Goal: Task Accomplishment & Management: Complete application form

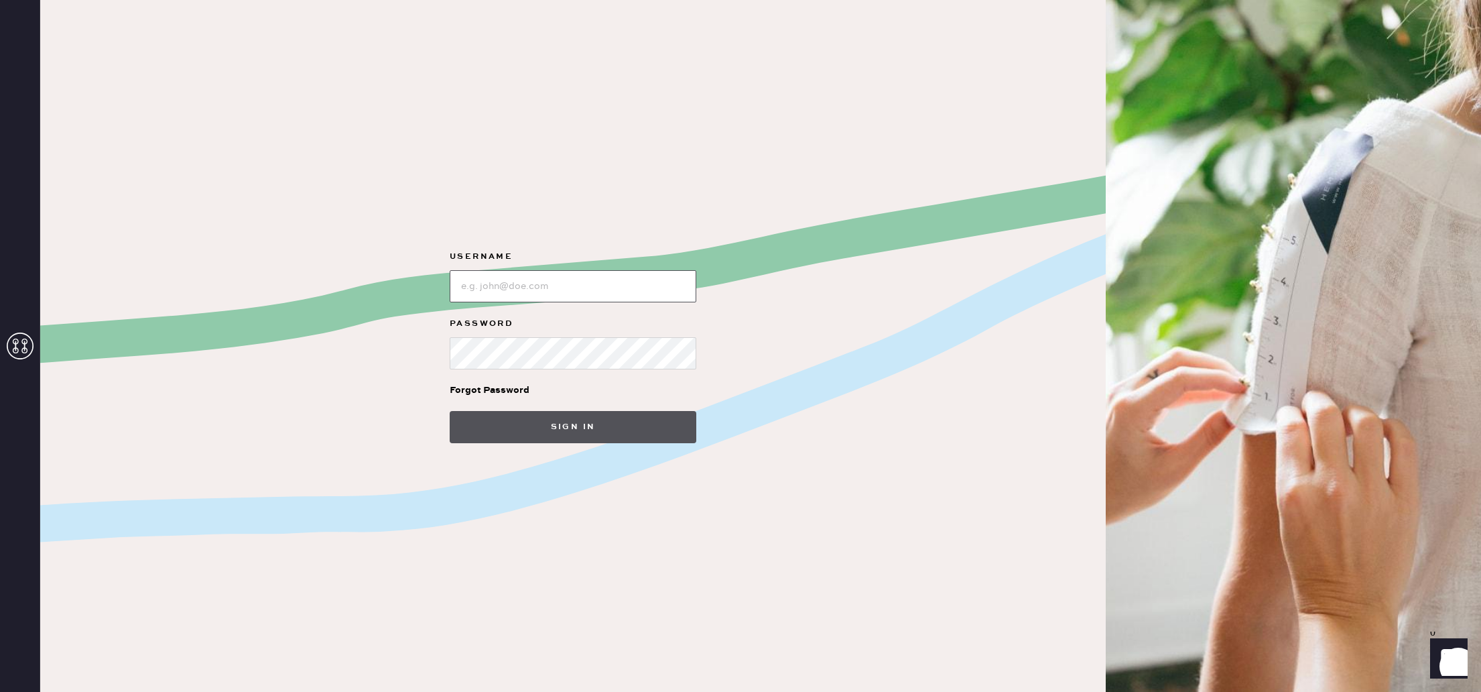
type input "reformationlajolla"
click at [588, 431] on button "Sign in" at bounding box center [573, 427] width 247 height 32
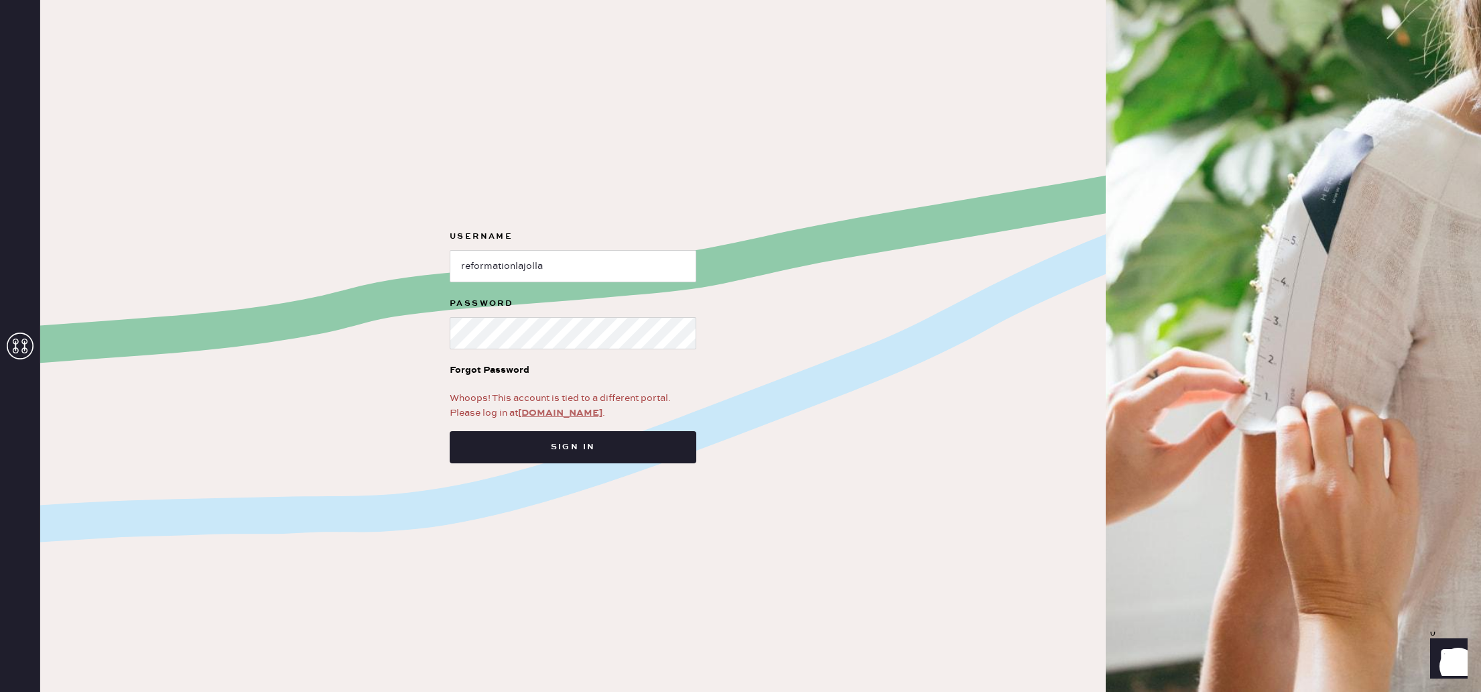
click at [568, 413] on link "app.hemster.co" at bounding box center [560, 413] width 84 height 12
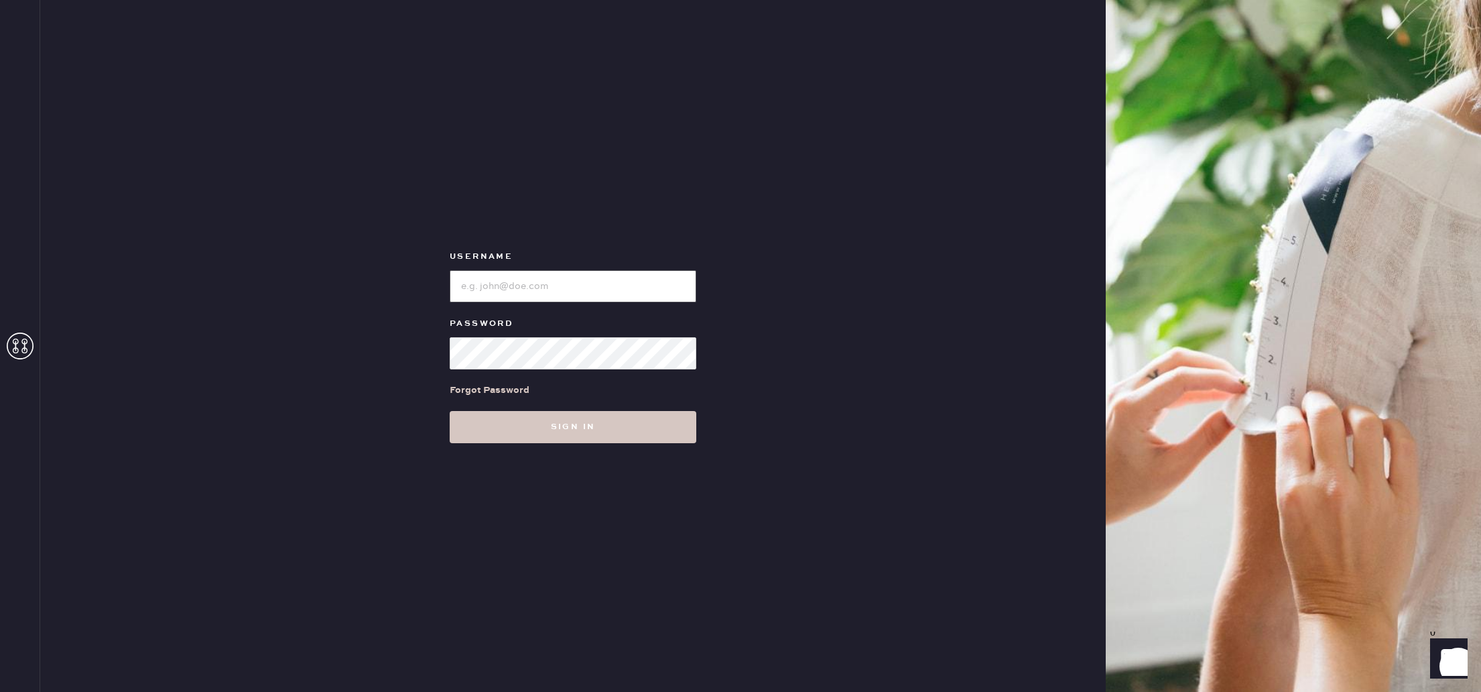
type input "reformationlajolla"
click at [598, 393] on div "Forgot Password" at bounding box center [573, 390] width 247 height 42
click at [595, 422] on button "Sign in" at bounding box center [573, 427] width 247 height 32
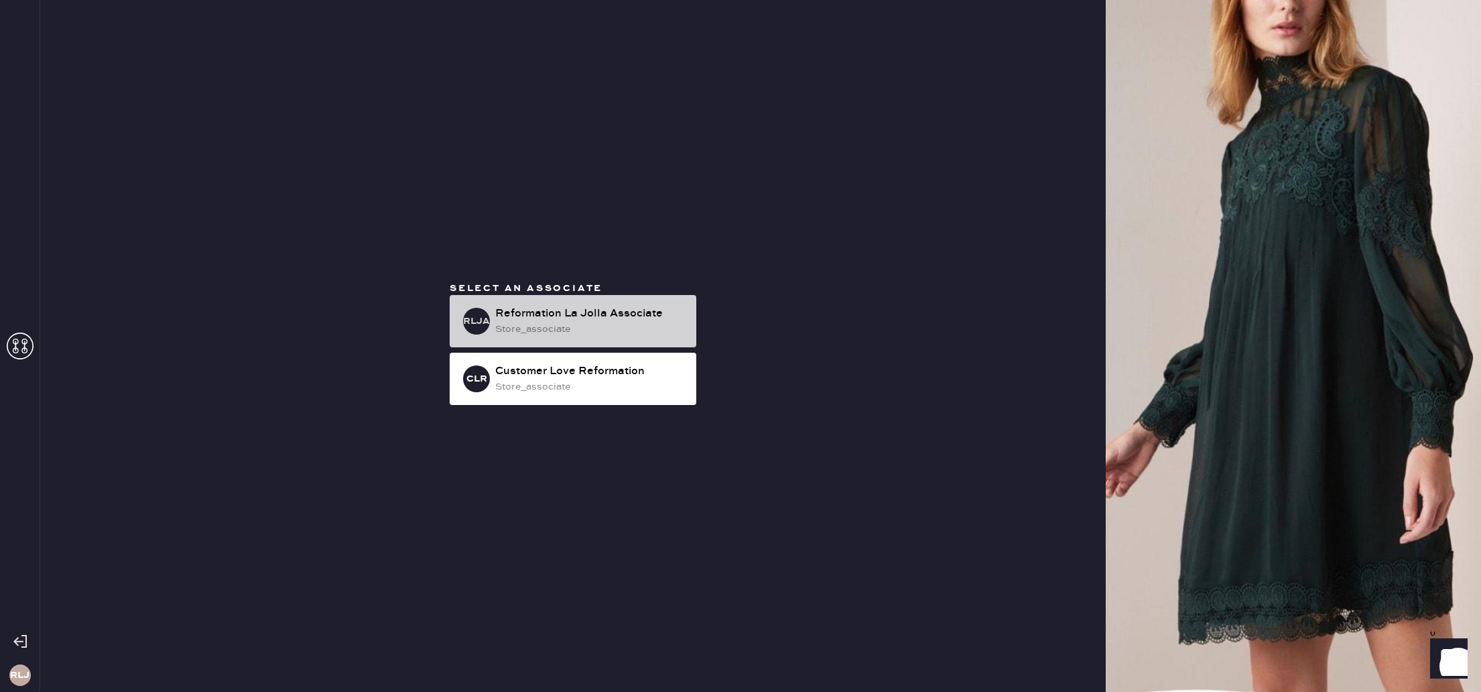
click at [640, 322] on div "store_associate" at bounding box center [590, 329] width 190 height 15
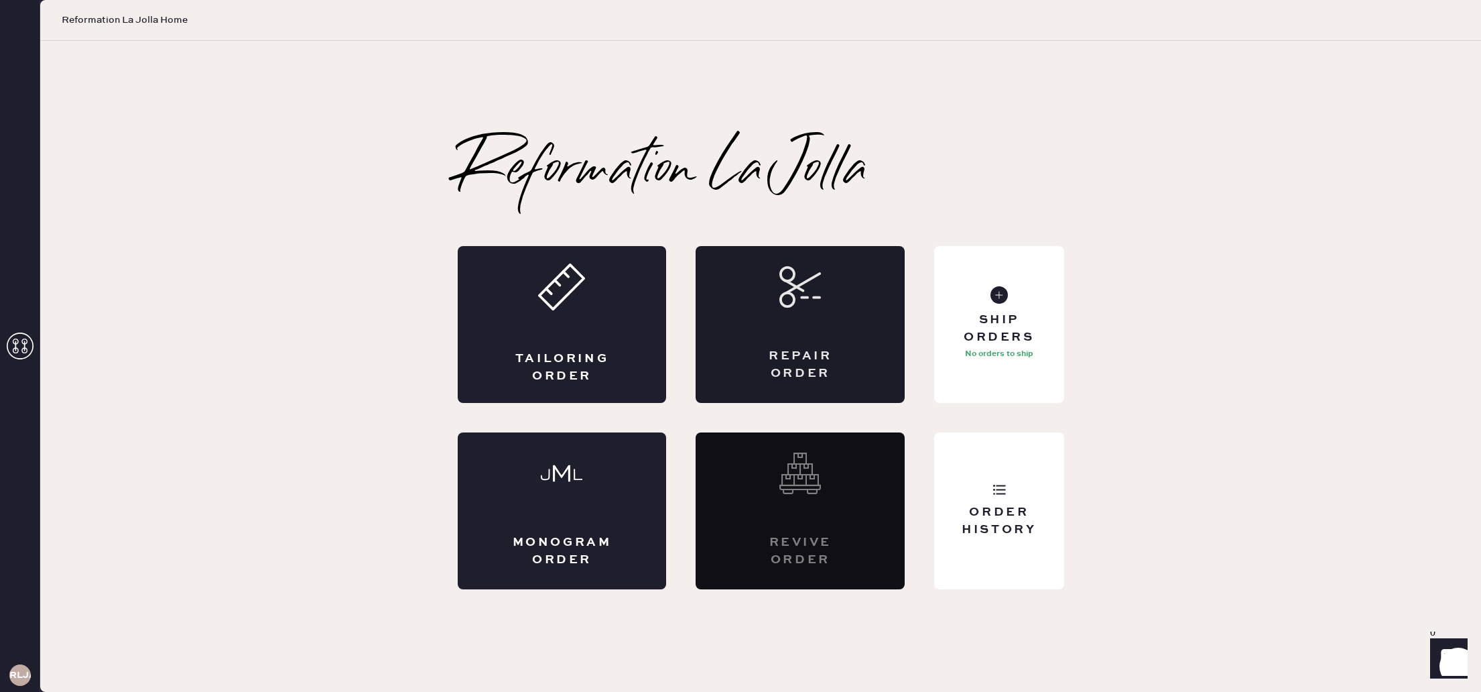
click at [804, 310] on div "Repair Order" at bounding box center [800, 324] width 209 height 157
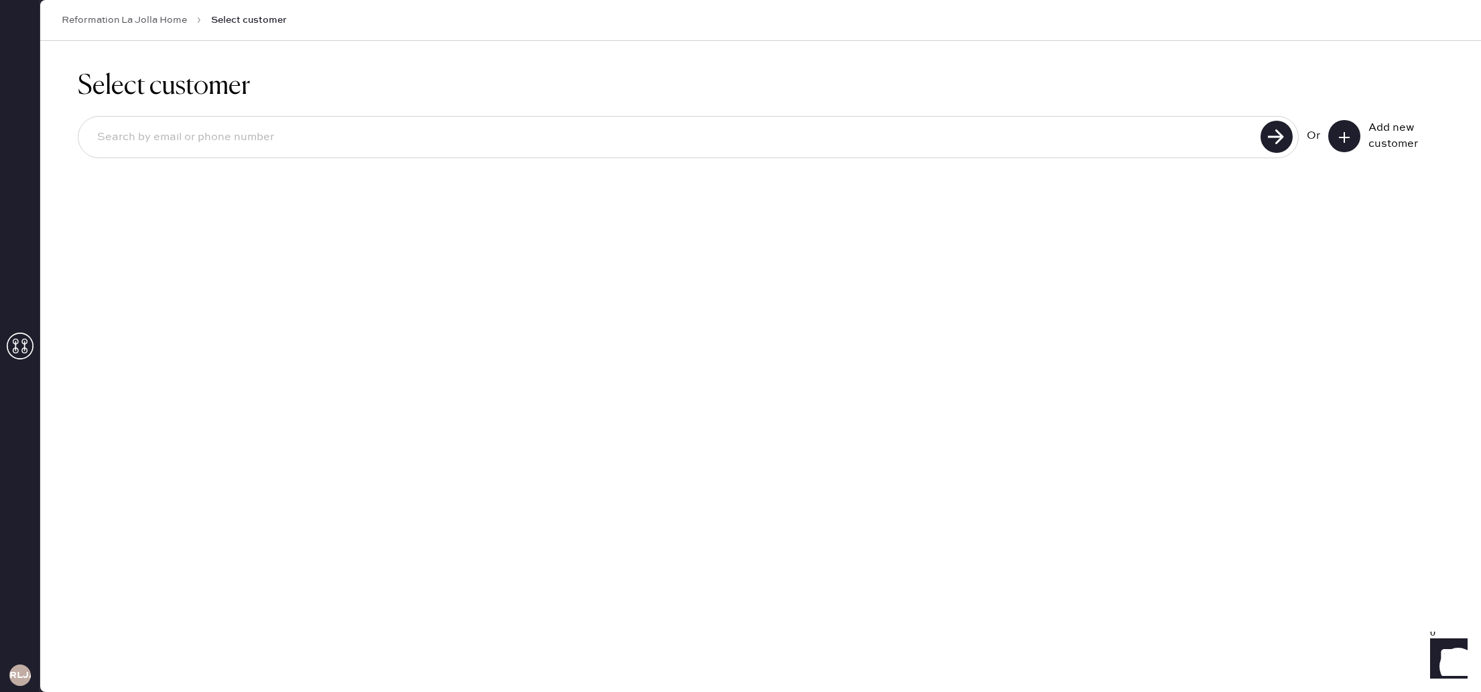
click at [1336, 132] on button at bounding box center [1344, 136] width 32 height 32
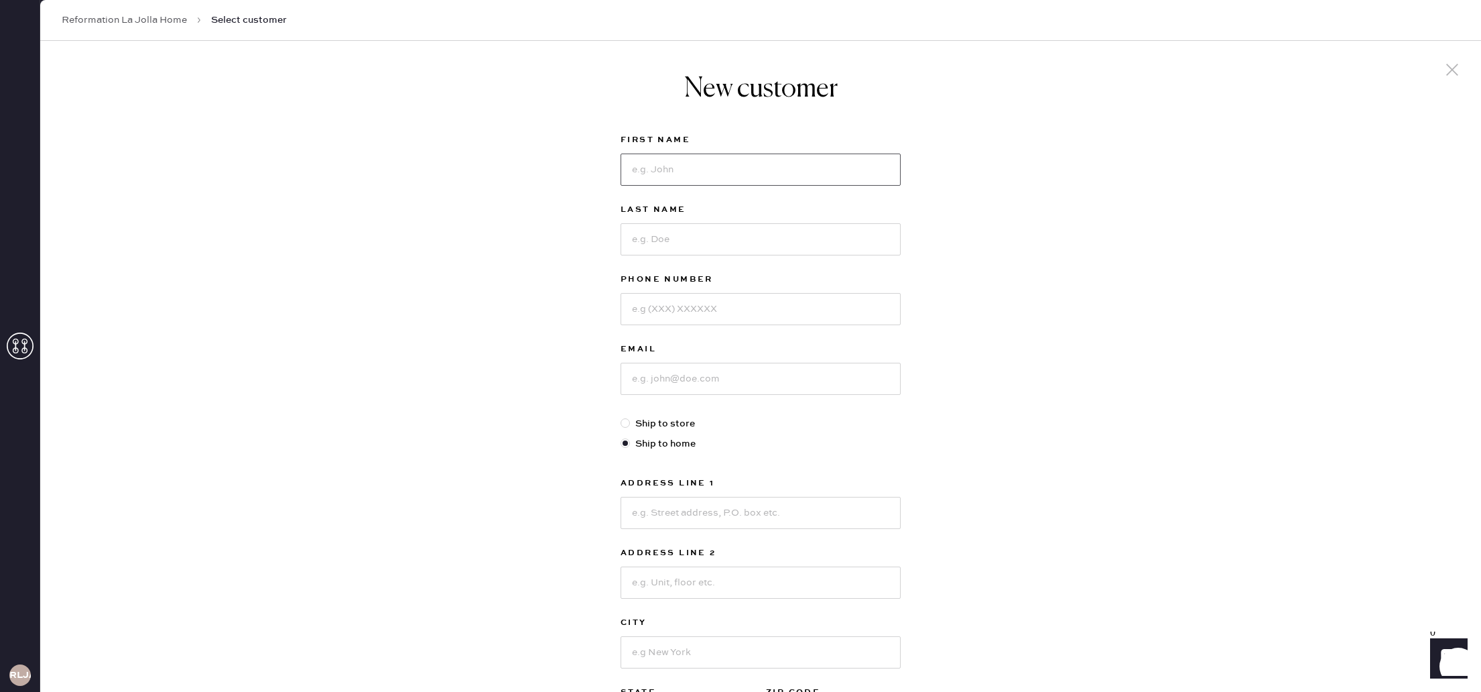
click at [773, 170] on input at bounding box center [761, 169] width 280 height 32
type input "[PERSON_NAME]"
click at [773, 233] on input at bounding box center [761, 238] width 280 height 32
type input "Lim"
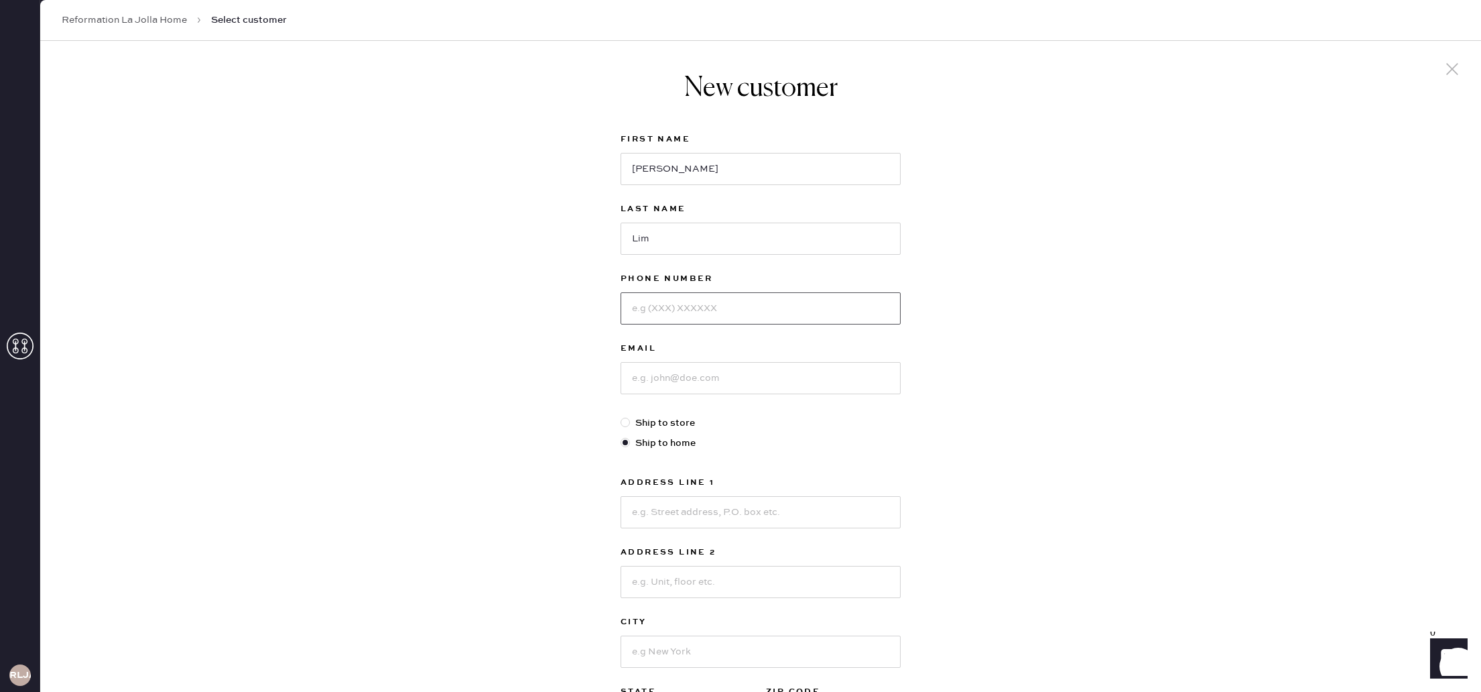
click at [793, 301] on input at bounding box center [761, 308] width 280 height 32
type input "3103875837"
click at [846, 368] on input at bounding box center [761, 378] width 280 height 32
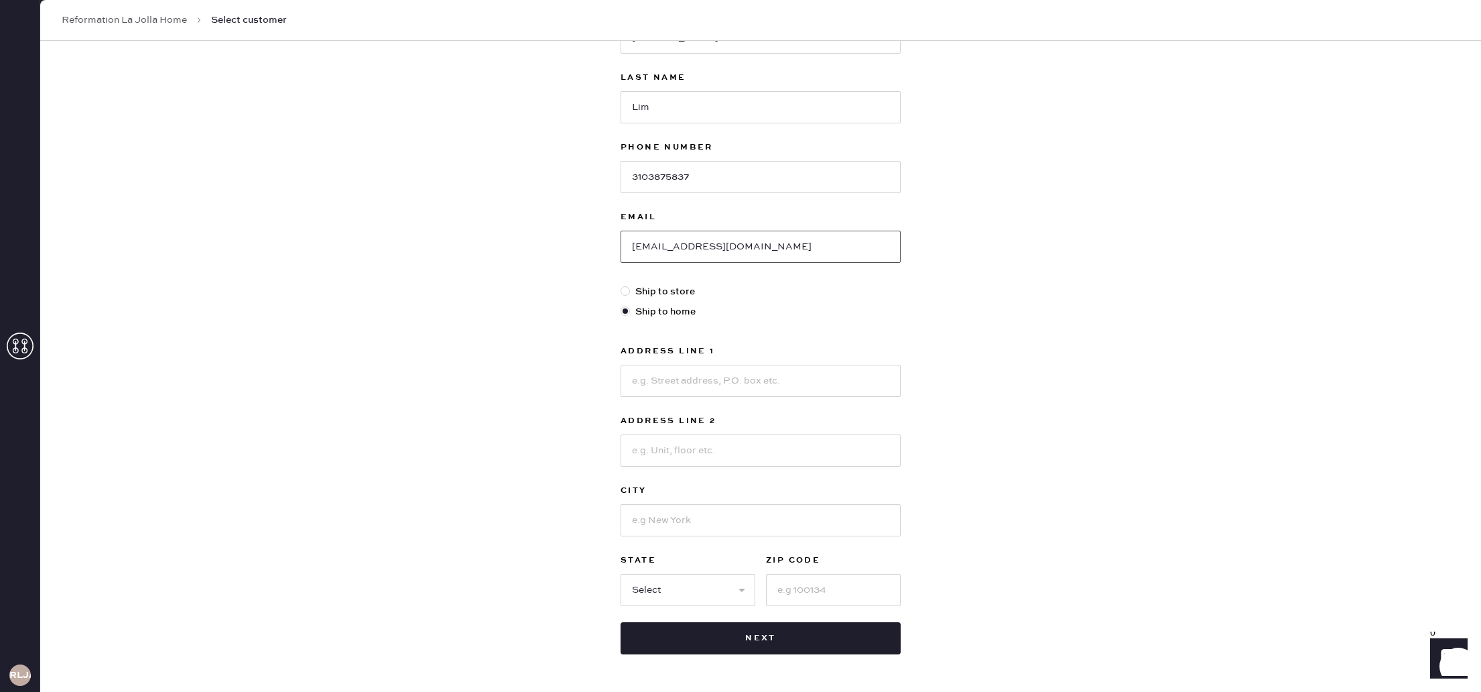
scroll to position [136, 0]
type input "[EMAIL_ADDRESS][DOMAIN_NAME]"
click at [840, 388] on input at bounding box center [761, 377] width 280 height 32
type input "[STREET_ADDRESS]"
click at [871, 451] on input at bounding box center [761, 446] width 280 height 32
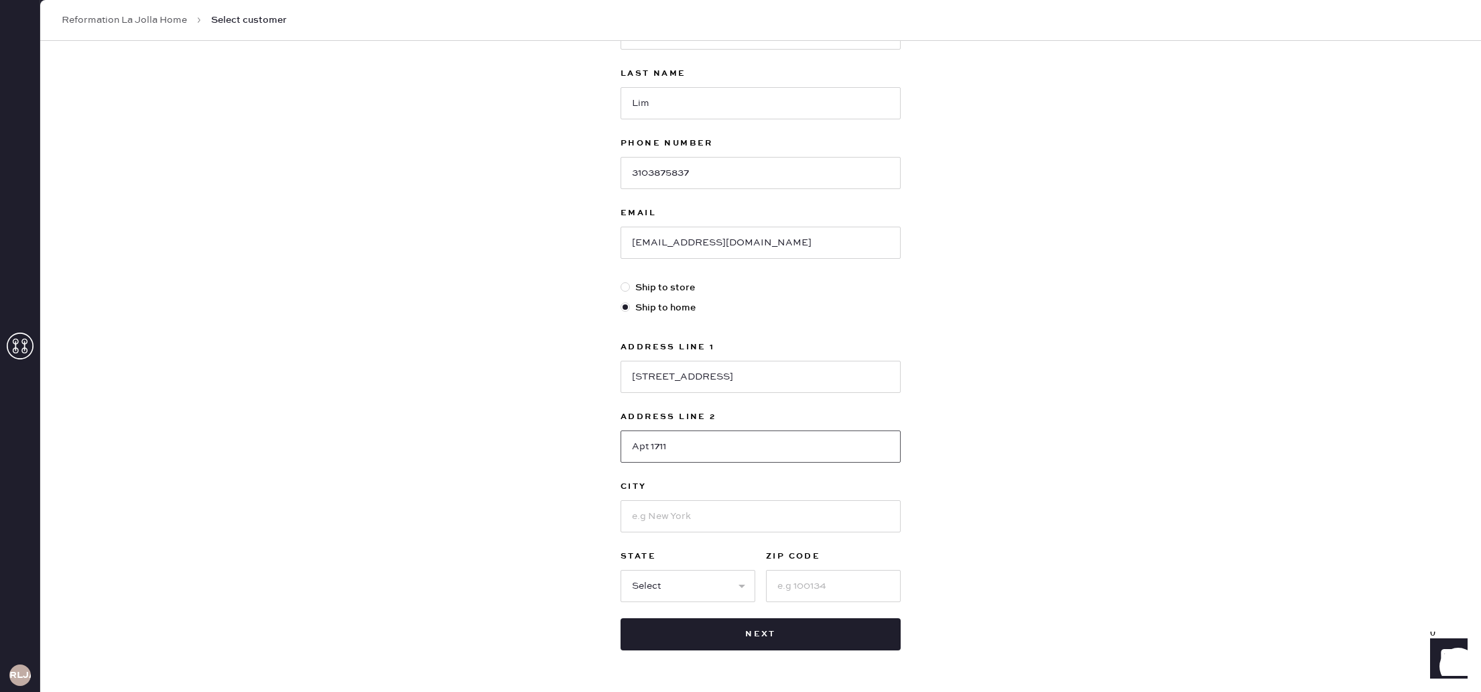
type input "Apt 1711"
click at [857, 526] on input at bounding box center [761, 516] width 280 height 32
type input "[GEOGRAPHIC_DATA]"
click at [671, 587] on select "Select AK AL AR AZ CA CO CT [GEOGRAPHIC_DATA] DE FL [GEOGRAPHIC_DATA] HI [GEOGR…" at bounding box center [688, 586] width 135 height 32
select select "CA"
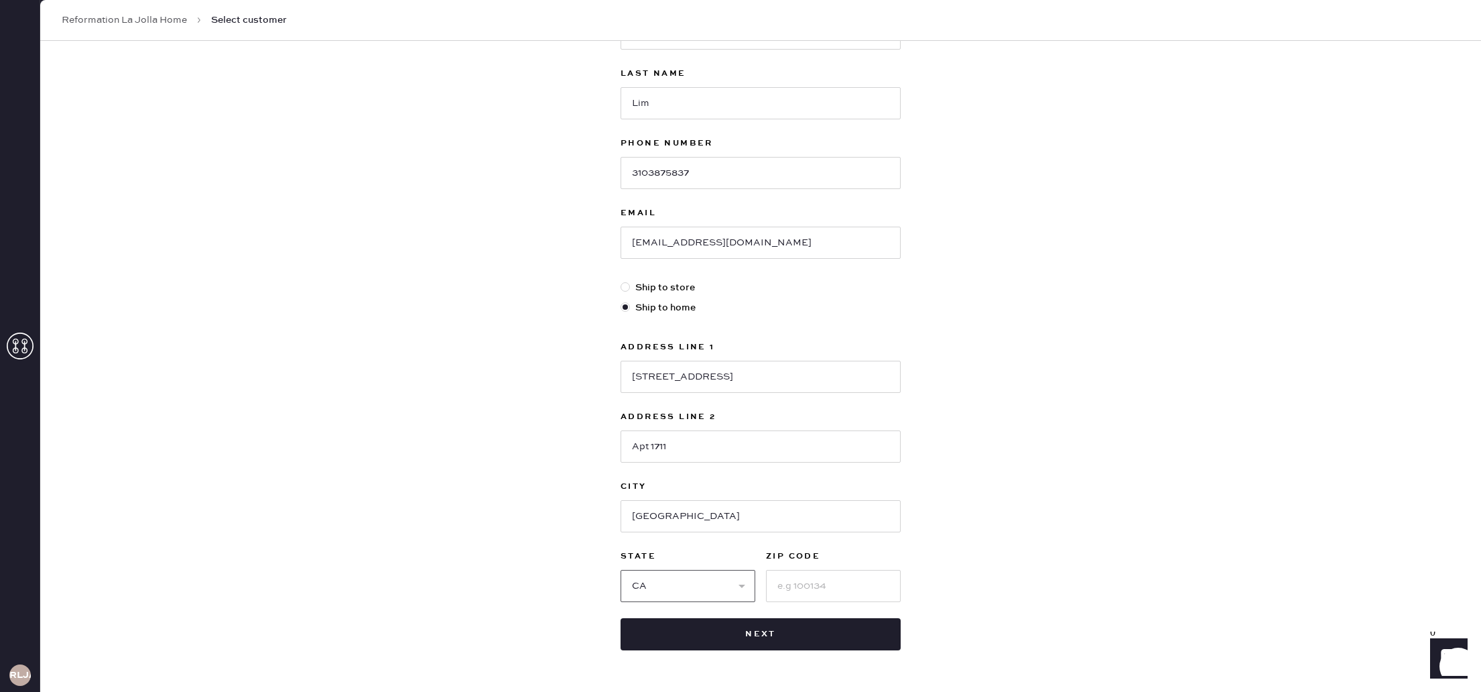
click at [621, 570] on select "Select AK AL AR AZ CA CO CT [GEOGRAPHIC_DATA] DE FL [GEOGRAPHIC_DATA] HI [GEOGR…" at bounding box center [688, 586] width 135 height 32
click at [805, 581] on input at bounding box center [833, 586] width 135 height 32
type input "92101"
click at [1003, 556] on div "New customer First Name [PERSON_NAME] Last Name [PERSON_NAME] Phone Number [PHO…" at bounding box center [760, 320] width 1441 height 831
click at [808, 644] on button "Next" at bounding box center [761, 634] width 280 height 32
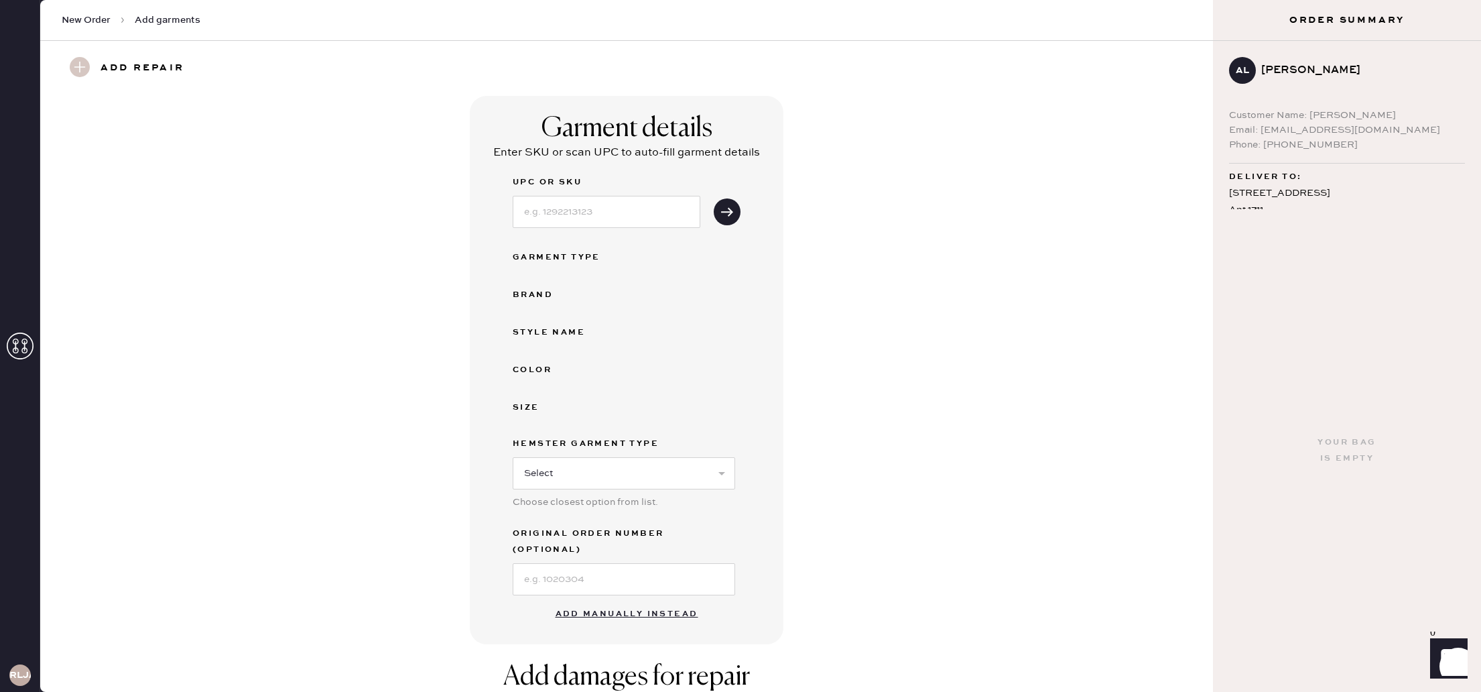
scroll to position [1, 0]
click at [601, 217] on input at bounding box center [607, 210] width 188 height 32
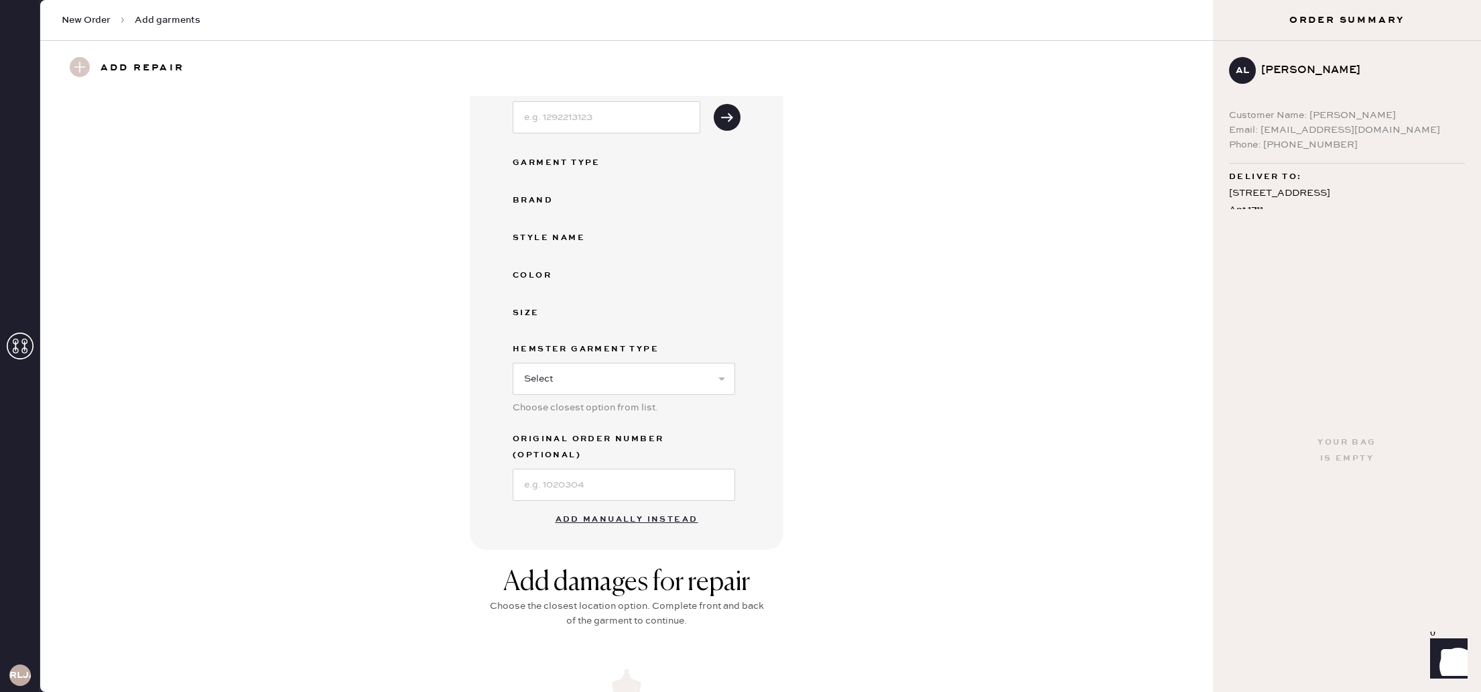
click at [615, 506] on button "Add manually instead" at bounding box center [626, 519] width 159 height 27
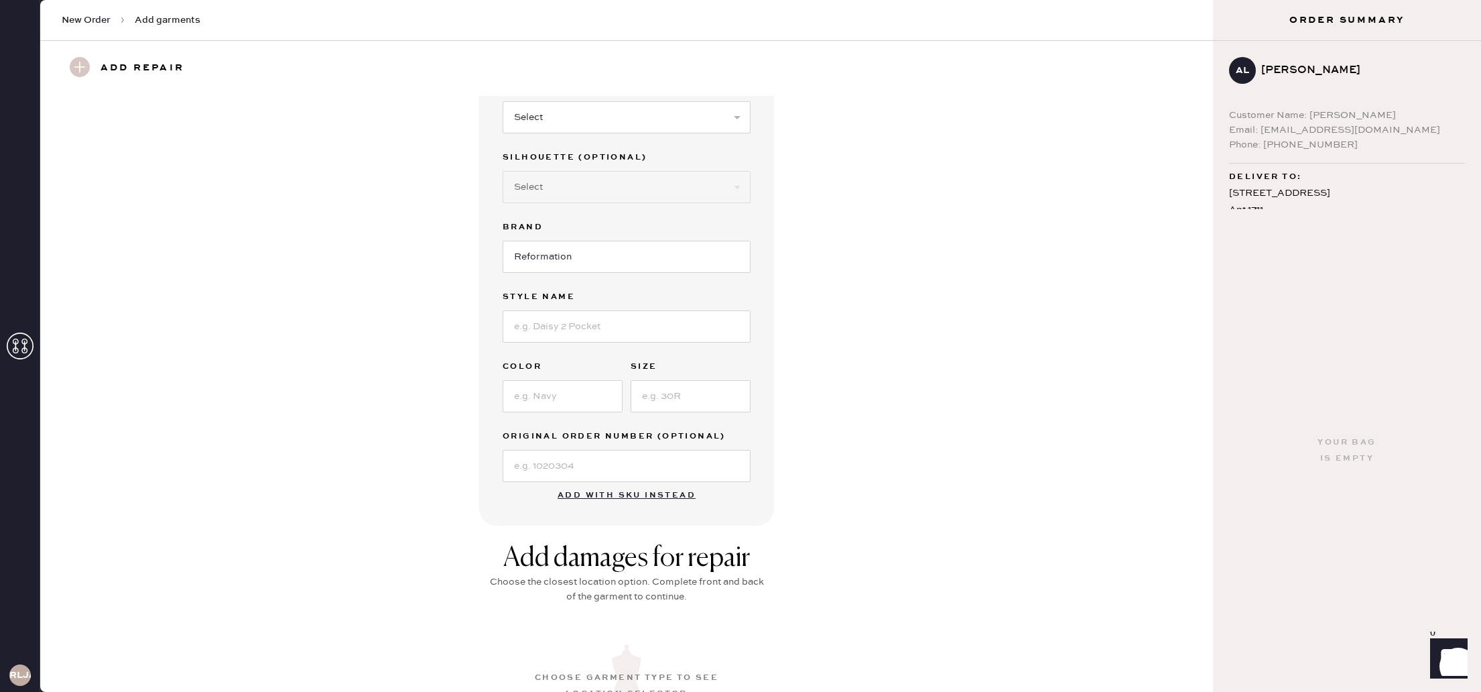
scroll to position [0, 0]
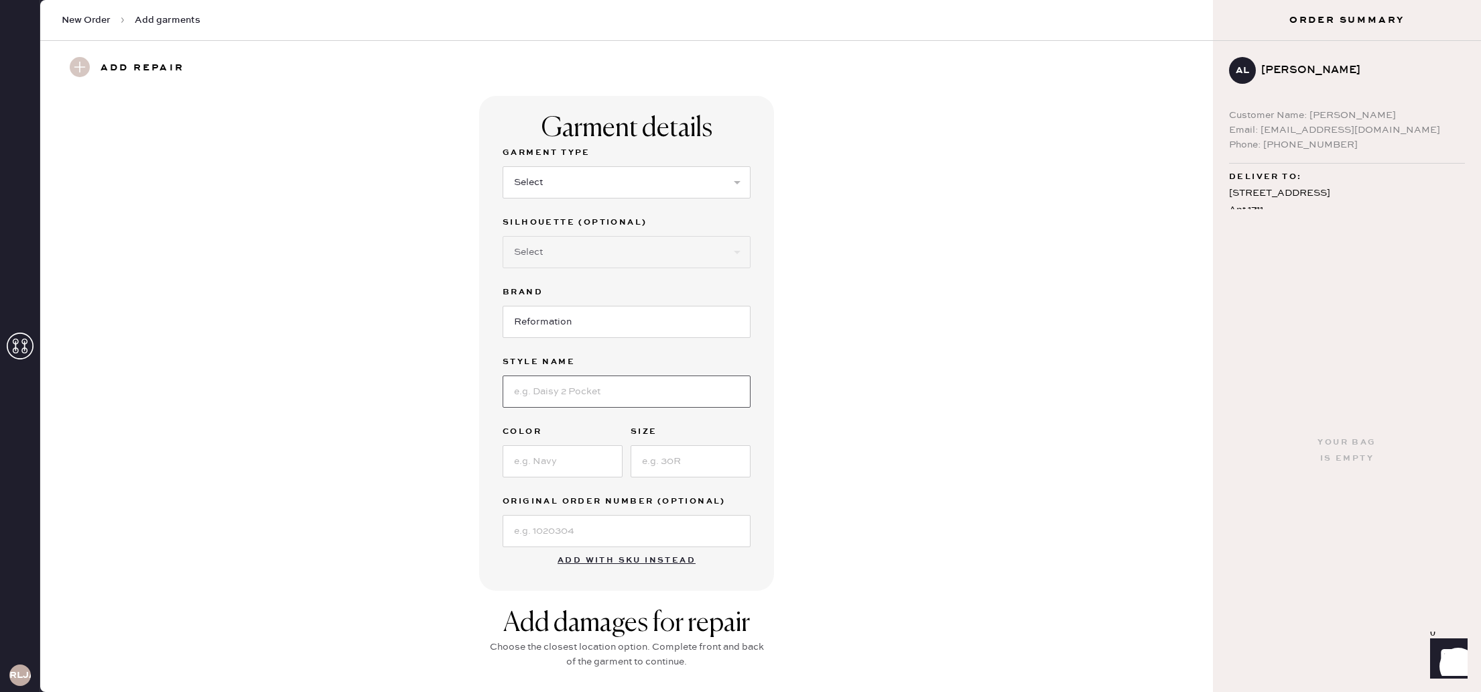
click at [586, 395] on input at bounding box center [627, 391] width 248 height 32
type input "Zebrina Dress"
click at [547, 461] on input at bounding box center [563, 461] width 120 height 32
type input "White"
click at [695, 458] on input at bounding box center [691, 461] width 120 height 32
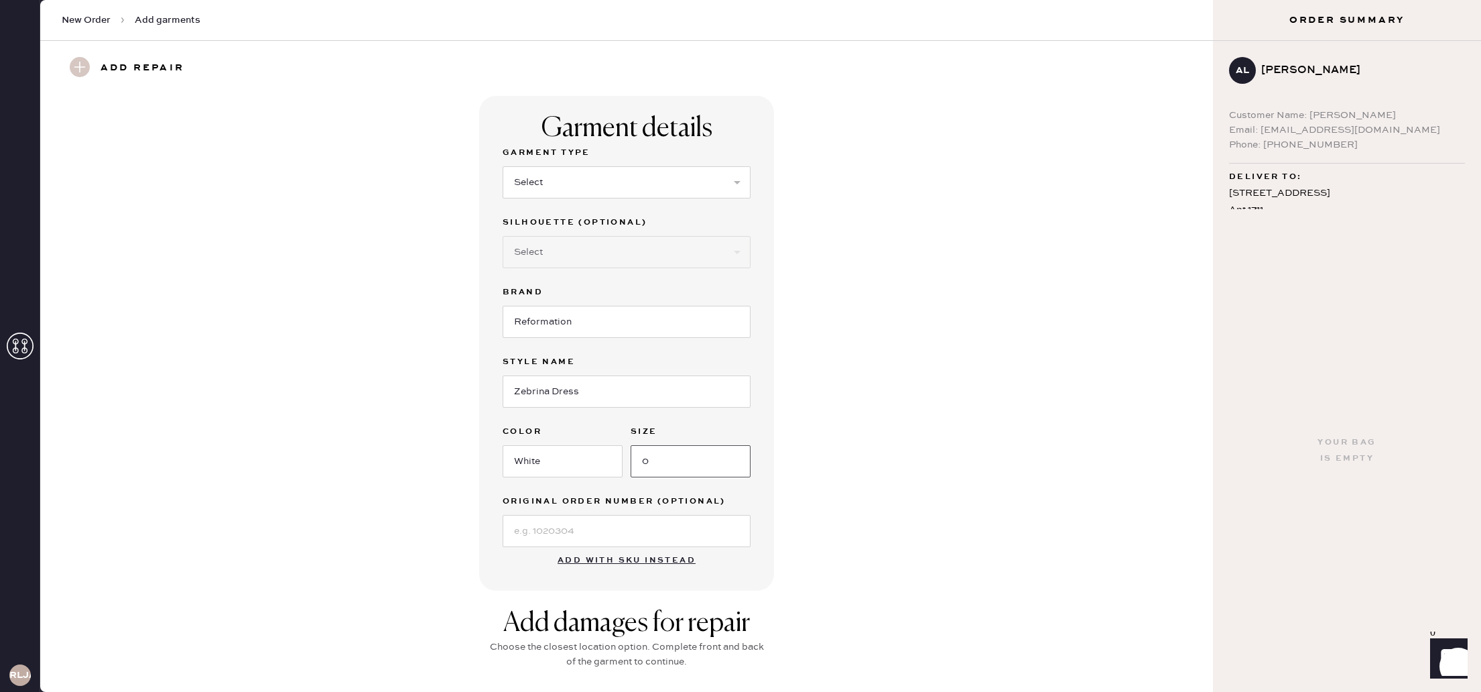
type input "0"
click at [693, 519] on input at bounding box center [627, 531] width 248 height 32
click at [615, 176] on select "Select Basic Skirt Jeans Leggings Pants Shorts Basic Sleeved Dress Basic Sleeve…" at bounding box center [627, 182] width 248 height 32
select select "8"
click at [503, 166] on select "Select Basic Skirt Jeans Leggings Pants Shorts Basic Sleeved Dress Basic Sleeve…" at bounding box center [627, 182] width 248 height 32
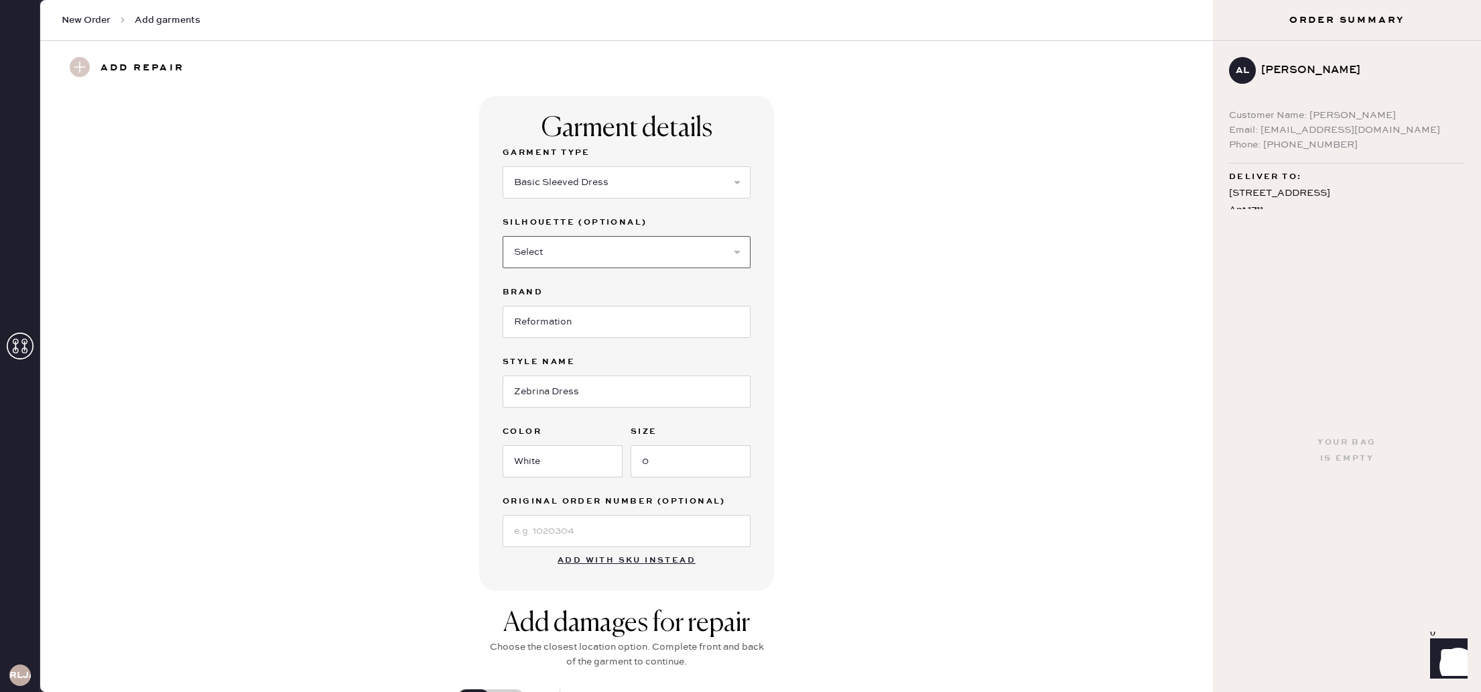
click at [732, 253] on select "Select Maxi Dress Midi Dress Mini Dress Other" at bounding box center [627, 252] width 248 height 32
select select "26"
click at [503, 236] on select "Select Maxi Dress Midi Dress Mini Dress Other" at bounding box center [627, 252] width 248 height 32
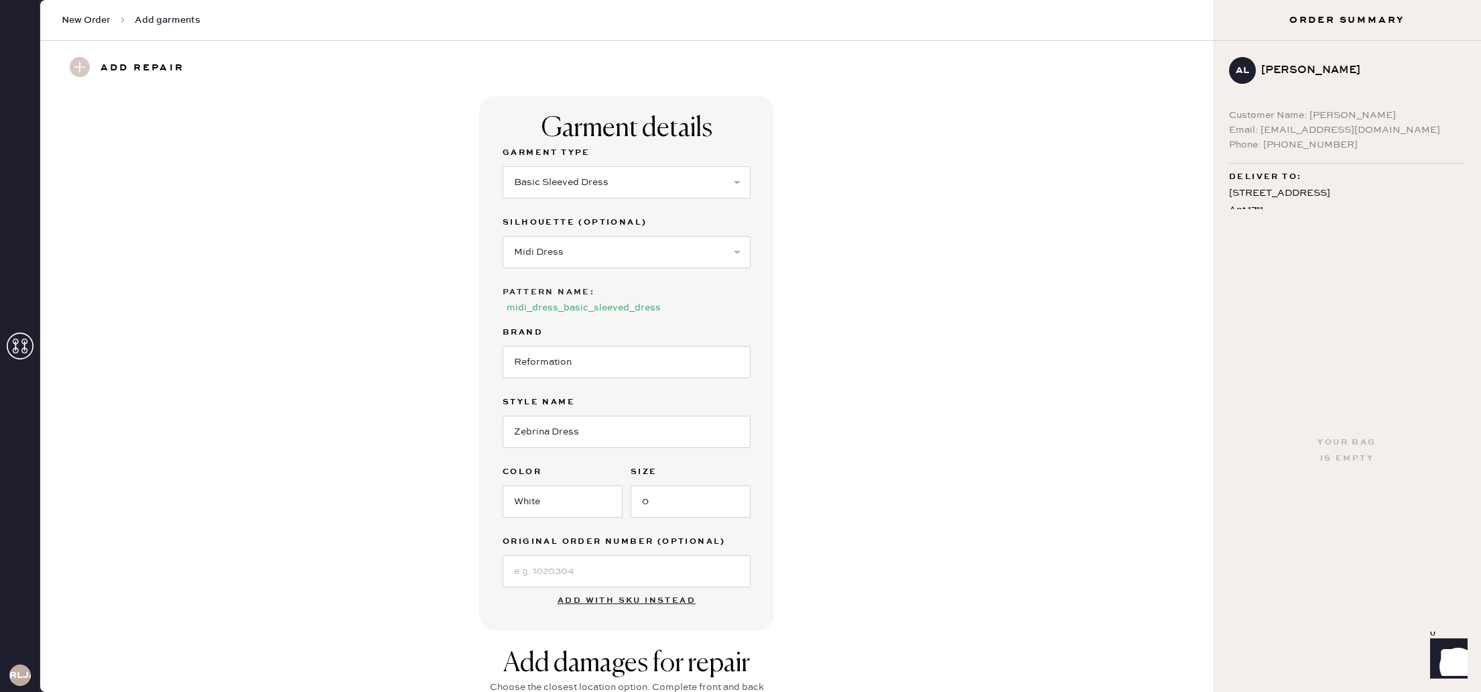
click at [829, 381] on div "Garment details Garment Type Select Basic Skirt Jeans Leggings Pants Shorts Bas…" at bounding box center [626, 363] width 1124 height 535
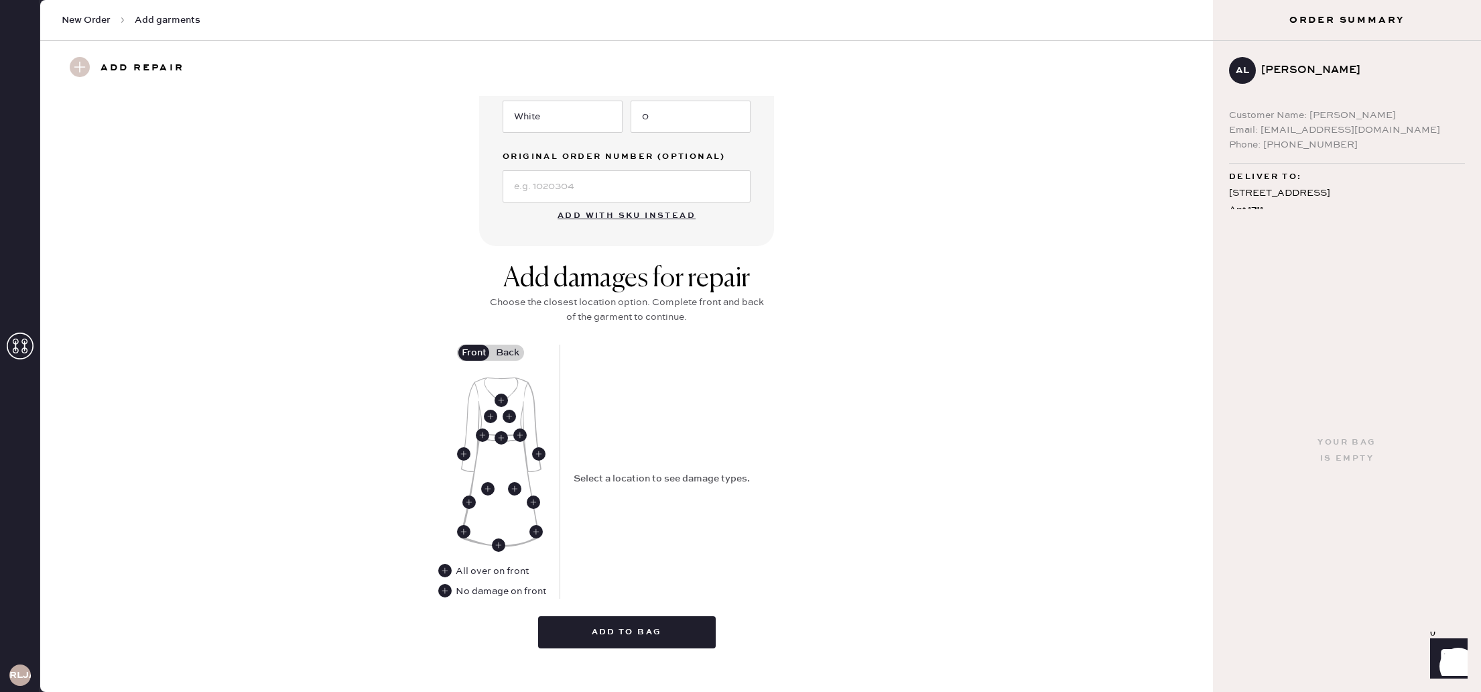
scroll to position [383, 0]
click at [506, 432] on use at bounding box center [501, 438] width 13 height 13
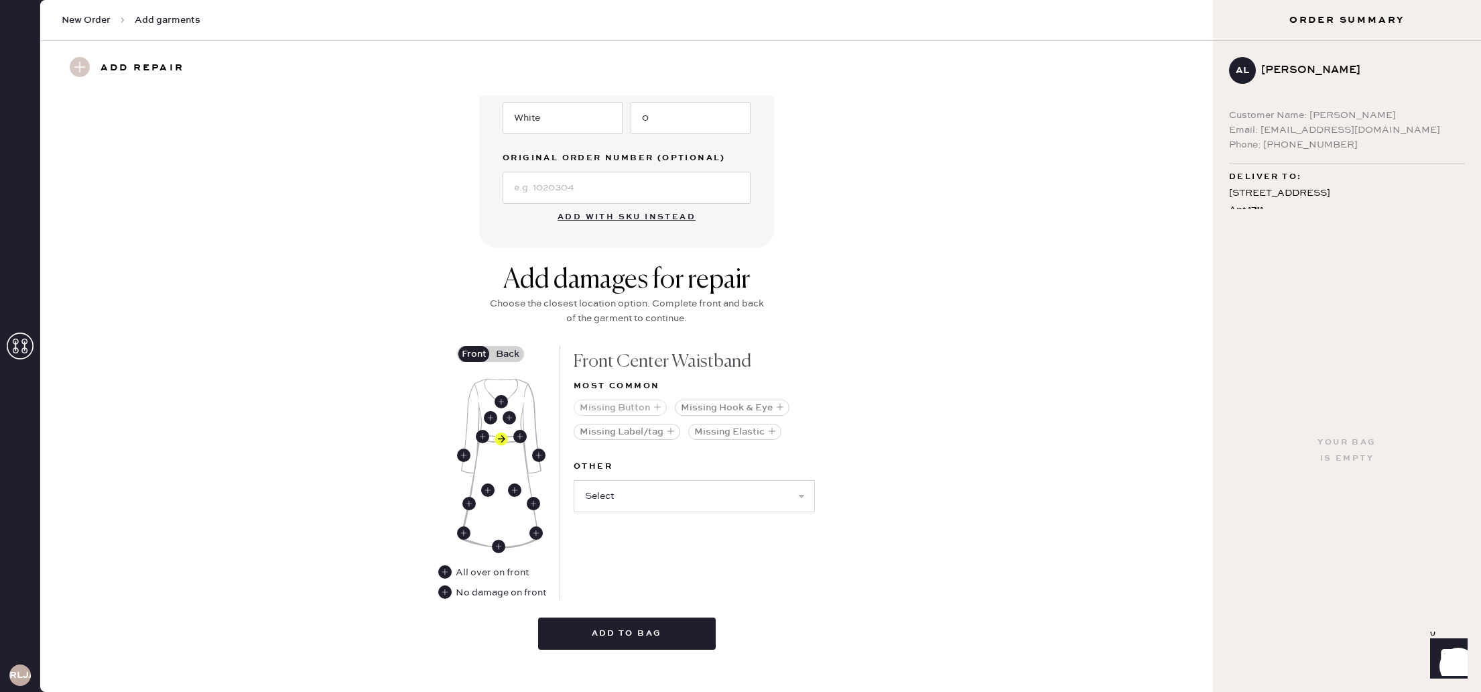
click at [639, 399] on button "Missing Button" at bounding box center [620, 407] width 93 height 16
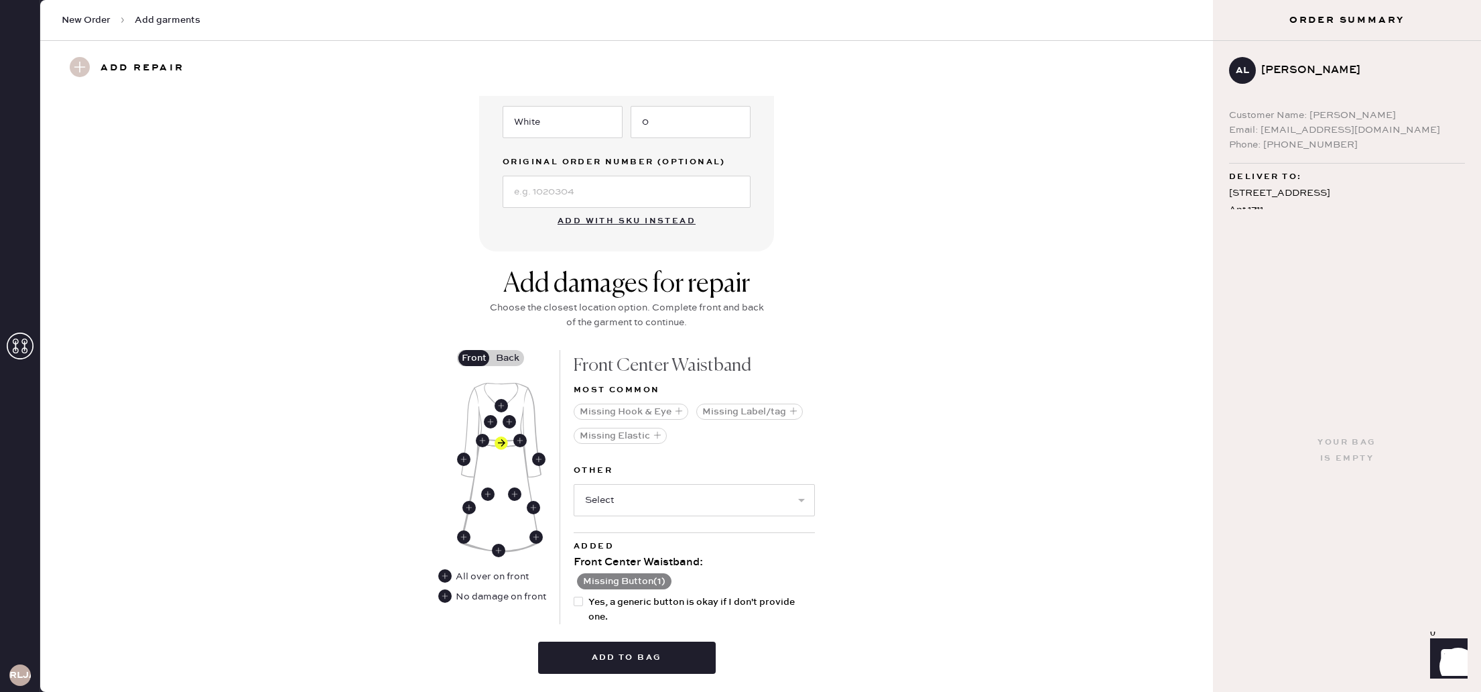
scroll to position [375, 0]
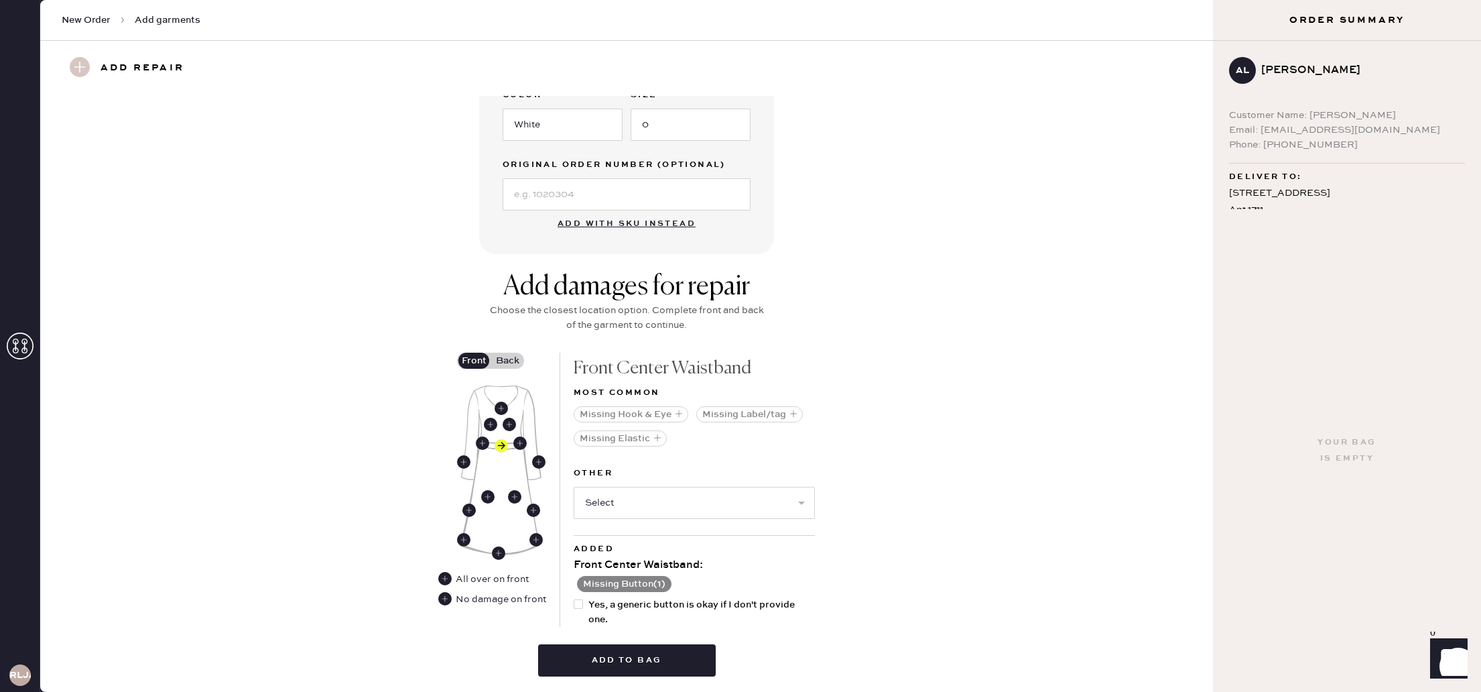
click at [580, 599] on div at bounding box center [578, 603] width 9 height 9
click at [574, 597] on input "Yes, a generic button is okay if I don't provide one." at bounding box center [574, 597] width 1 height 1
checkbox input "true"
click at [704, 438] on div "Missing Hook & Eye Missing Label/tag Missing Elastic" at bounding box center [694, 431] width 241 height 59
click at [662, 488] on select "Select Broken / Ripped Hem Broken Beads Broken Belt Loop Broken Button Broken C…" at bounding box center [694, 504] width 241 height 32
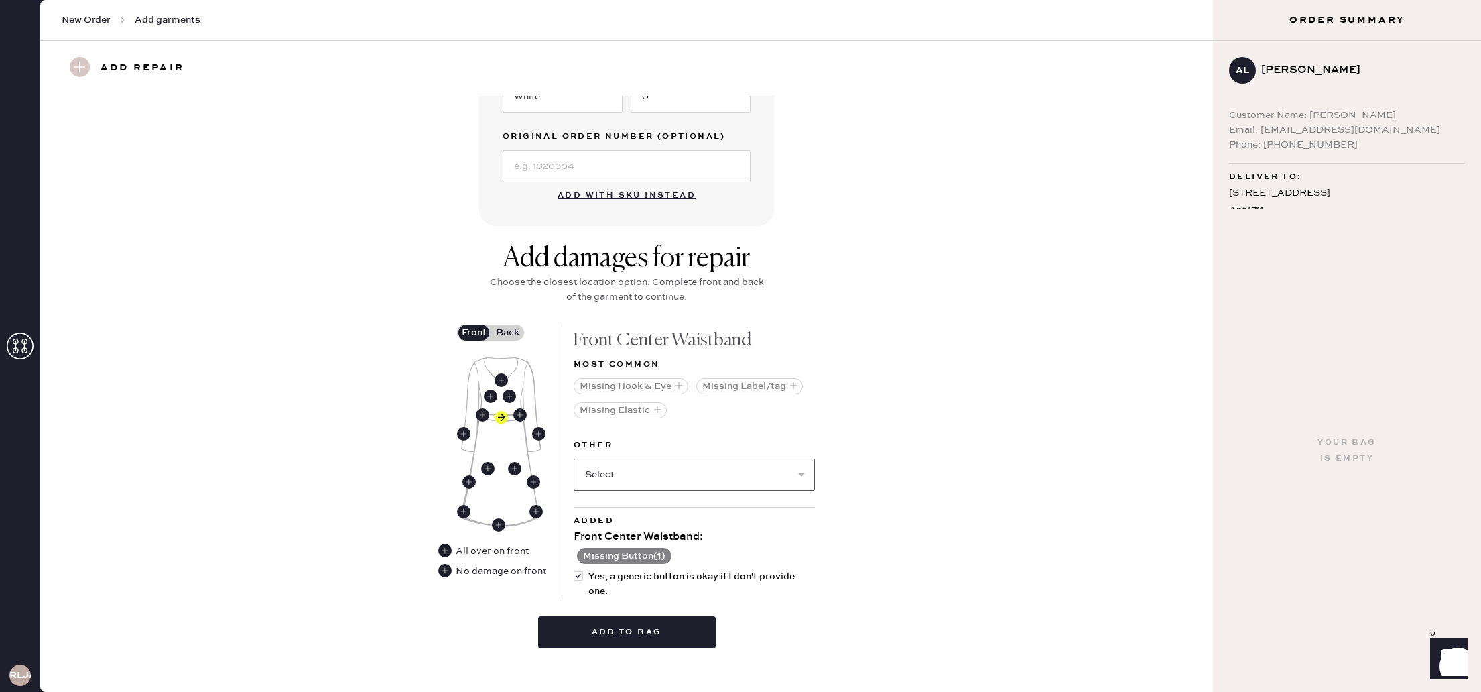
scroll to position [404, 0]
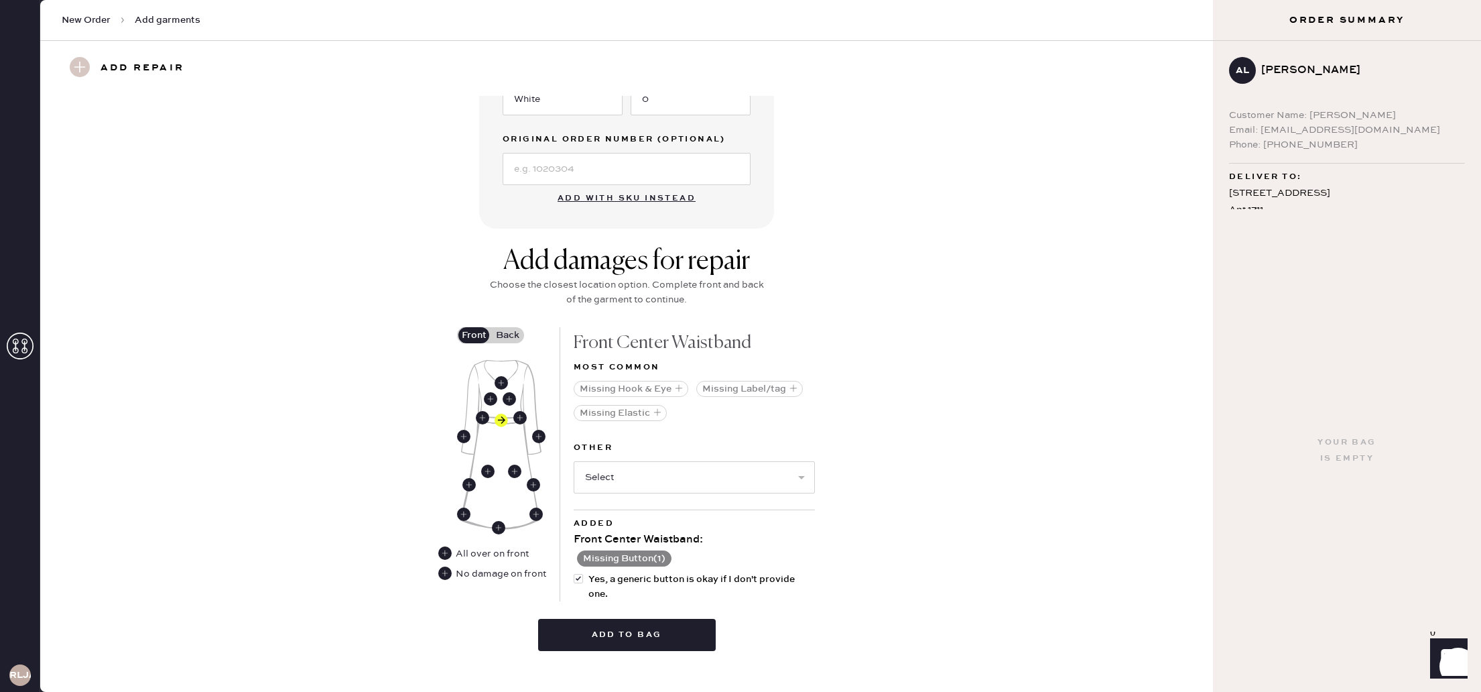
click at [509, 327] on label "Back" at bounding box center [508, 335] width 34 height 16
click at [507, 335] on input "Back" at bounding box center [507, 335] width 0 height 0
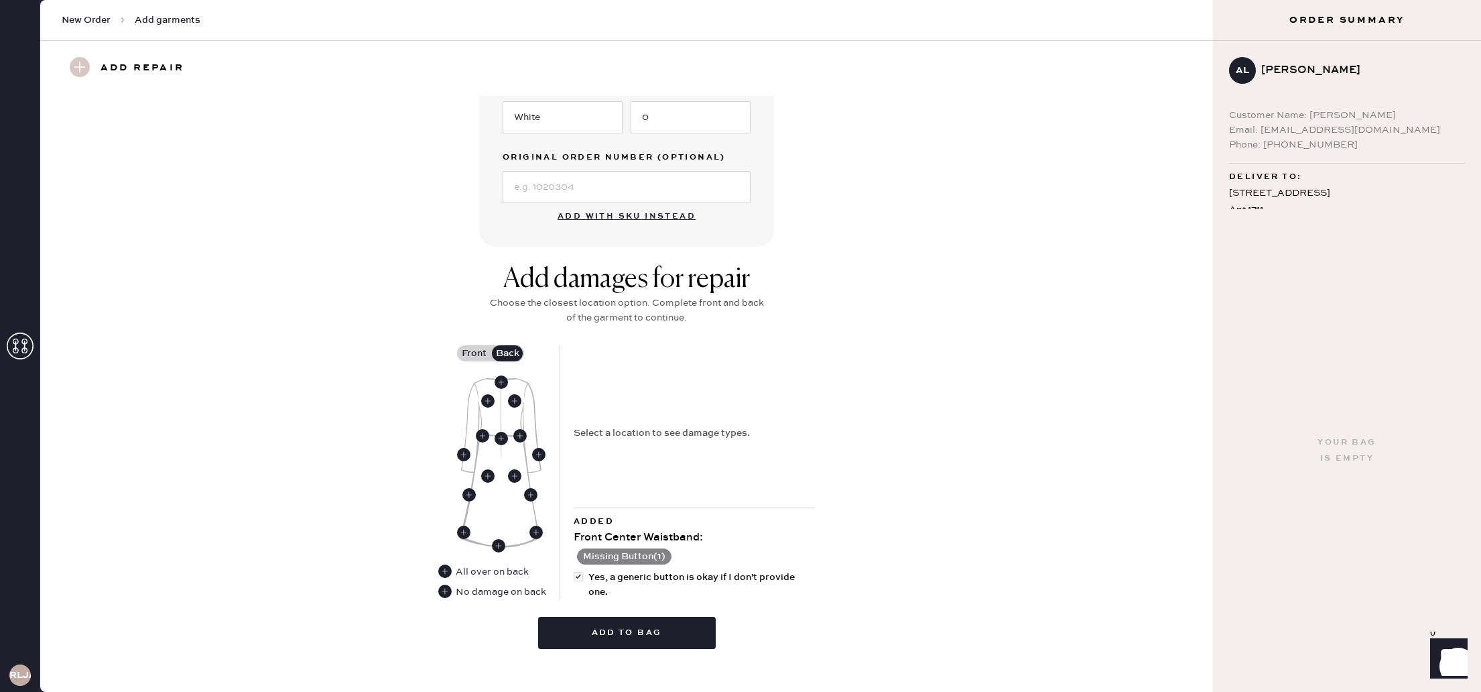
click at [465, 345] on label "Front" at bounding box center [474, 353] width 34 height 16
click at [474, 353] on input "Front" at bounding box center [474, 353] width 0 height 0
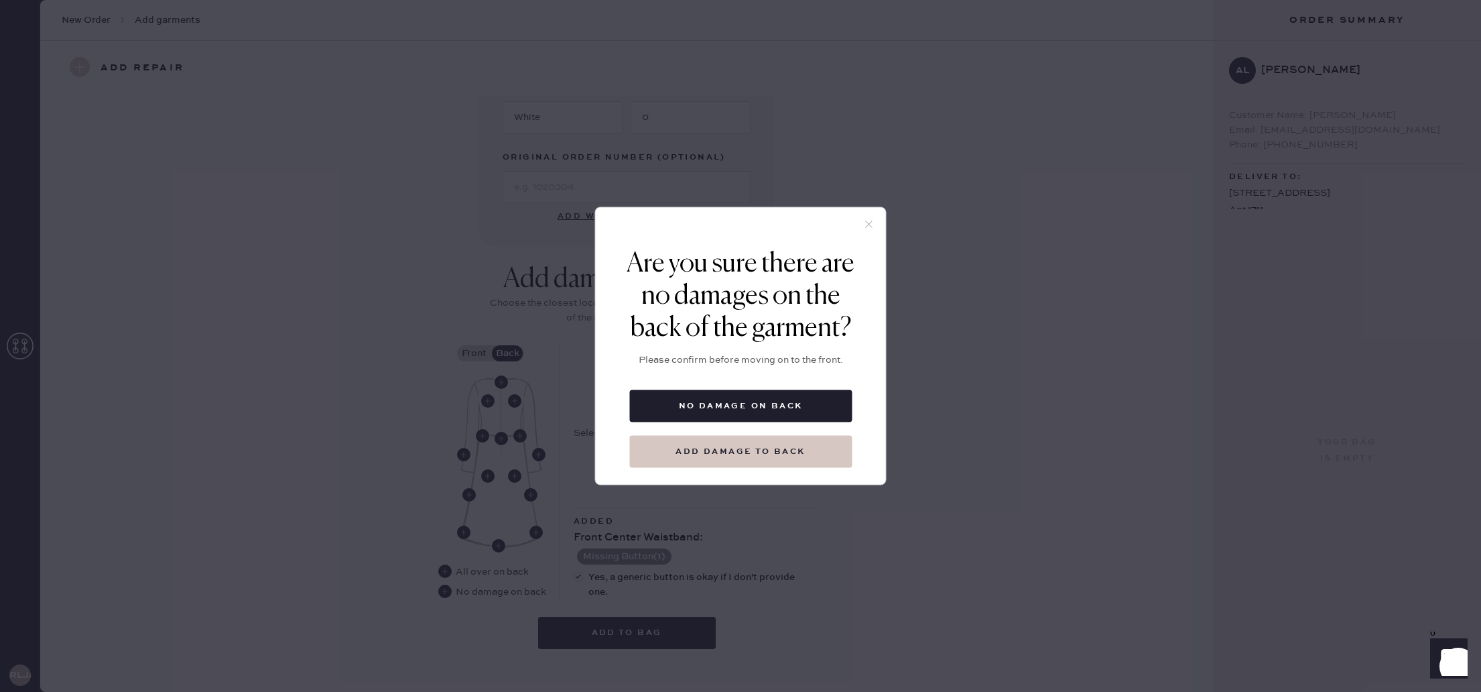
click at [799, 450] on button "Add damage to back" at bounding box center [740, 452] width 222 height 32
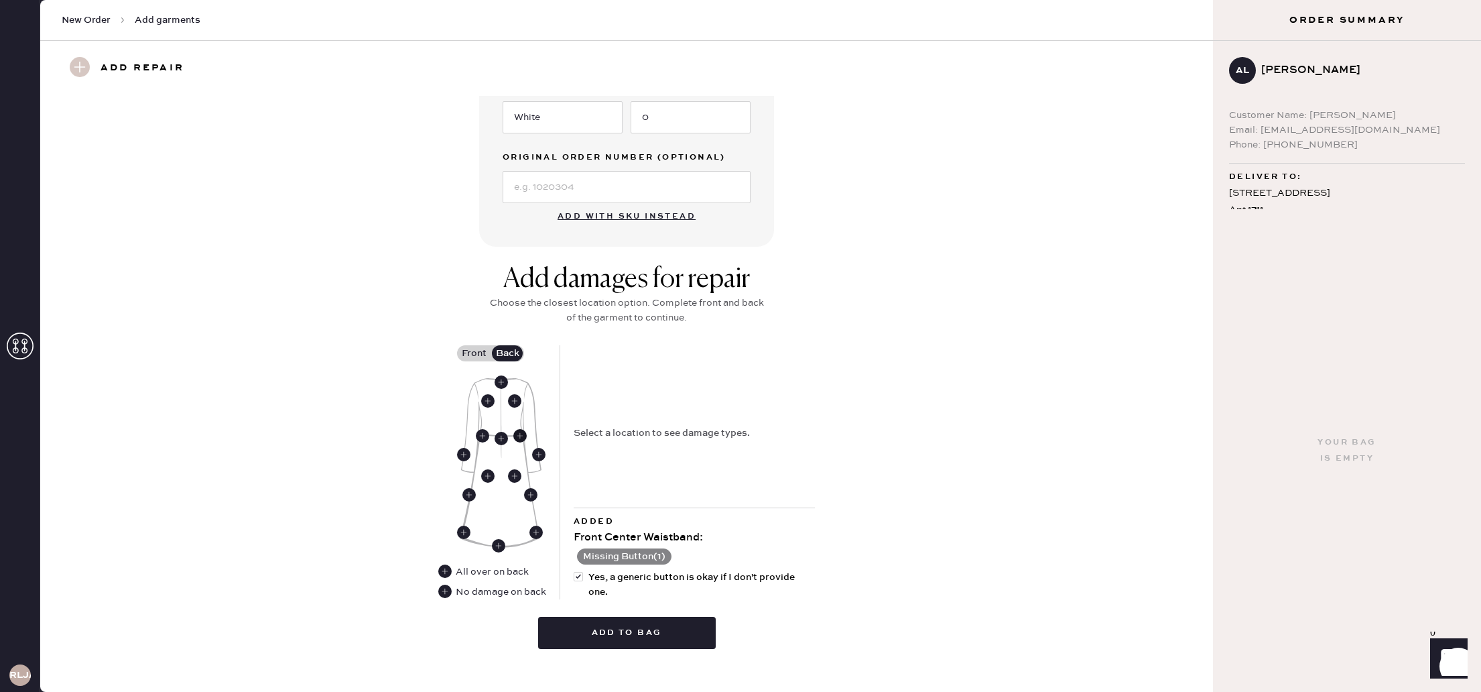
click at [515, 429] on use at bounding box center [519, 435] width 13 height 13
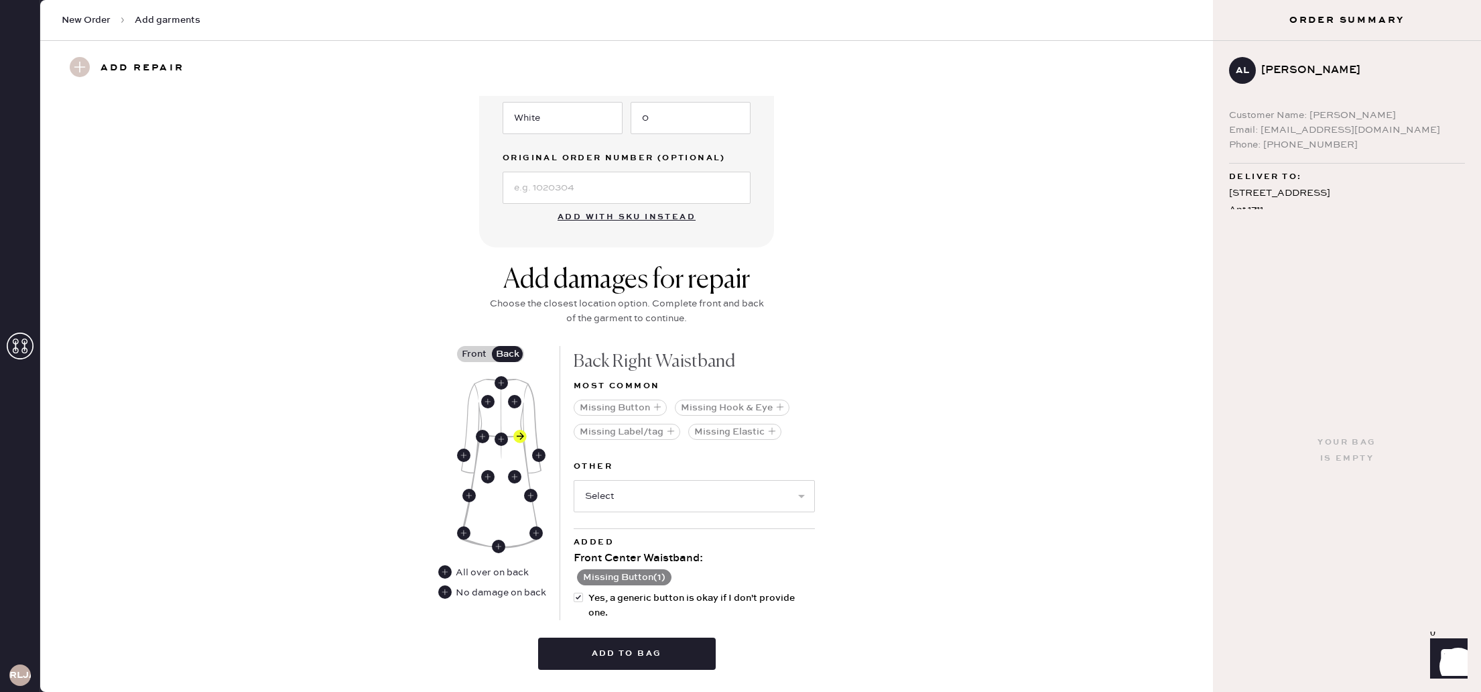
click at [697, 477] on div "Select Broken / Ripped Hem Broken Beads Broken Belt Loop Broken Button Broken C…" at bounding box center [694, 494] width 241 height 35
click at [709, 492] on select "Select Broken / Ripped Hem Broken Beads Broken Belt Loop Broken Button Broken C…" at bounding box center [694, 496] width 241 height 32
select select "2001"
click at [574, 480] on select "Select Broken / Ripped Hem Broken Beads Broken Belt Loop Broken Button Broken C…" at bounding box center [694, 496] width 241 height 32
select select
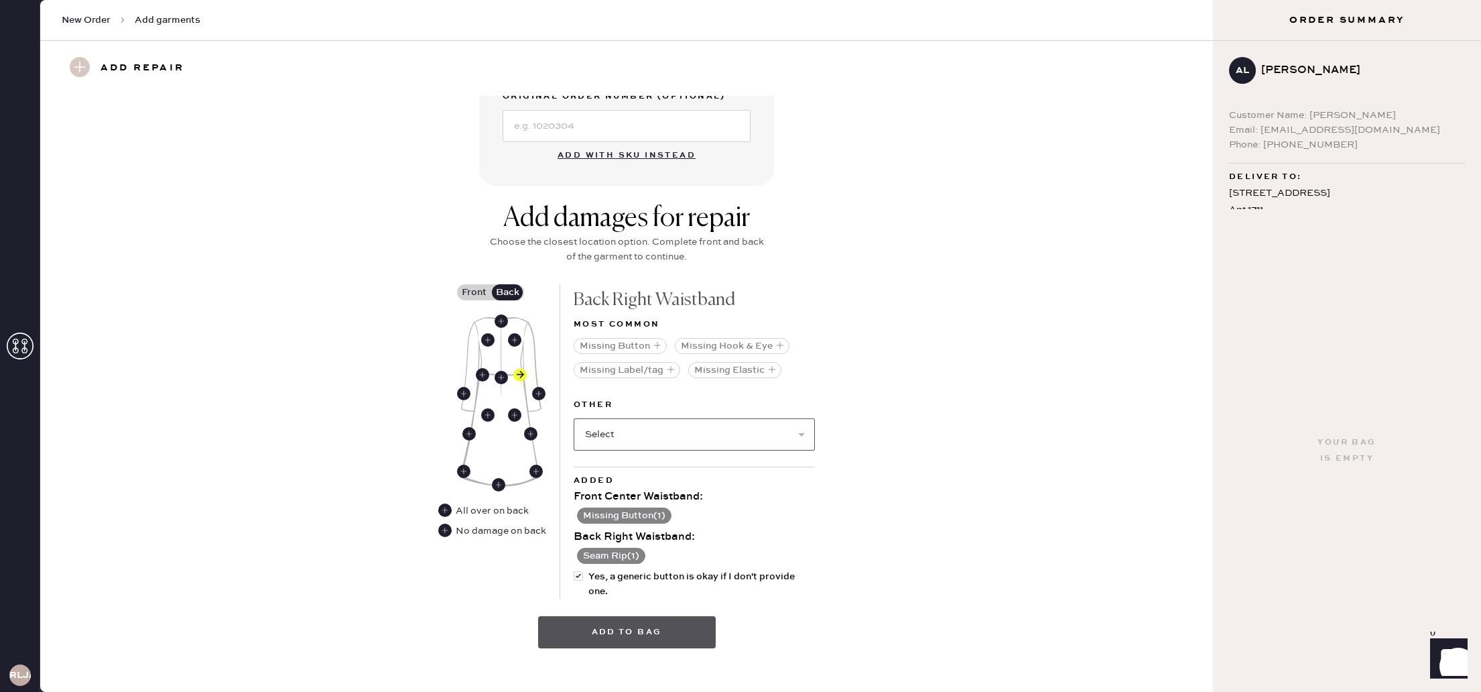
scroll to position [444, 0]
click at [687, 617] on button "Add to bag" at bounding box center [627, 633] width 178 height 32
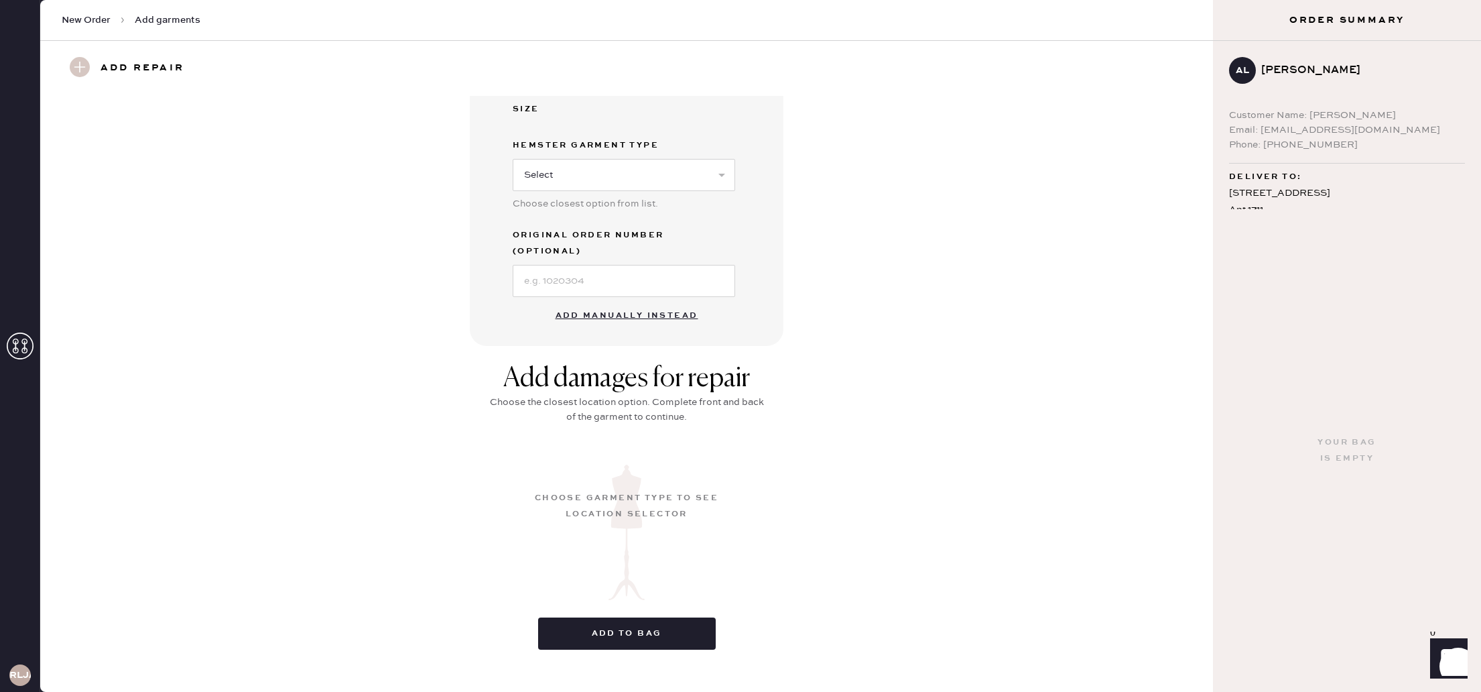
scroll to position [0, 0]
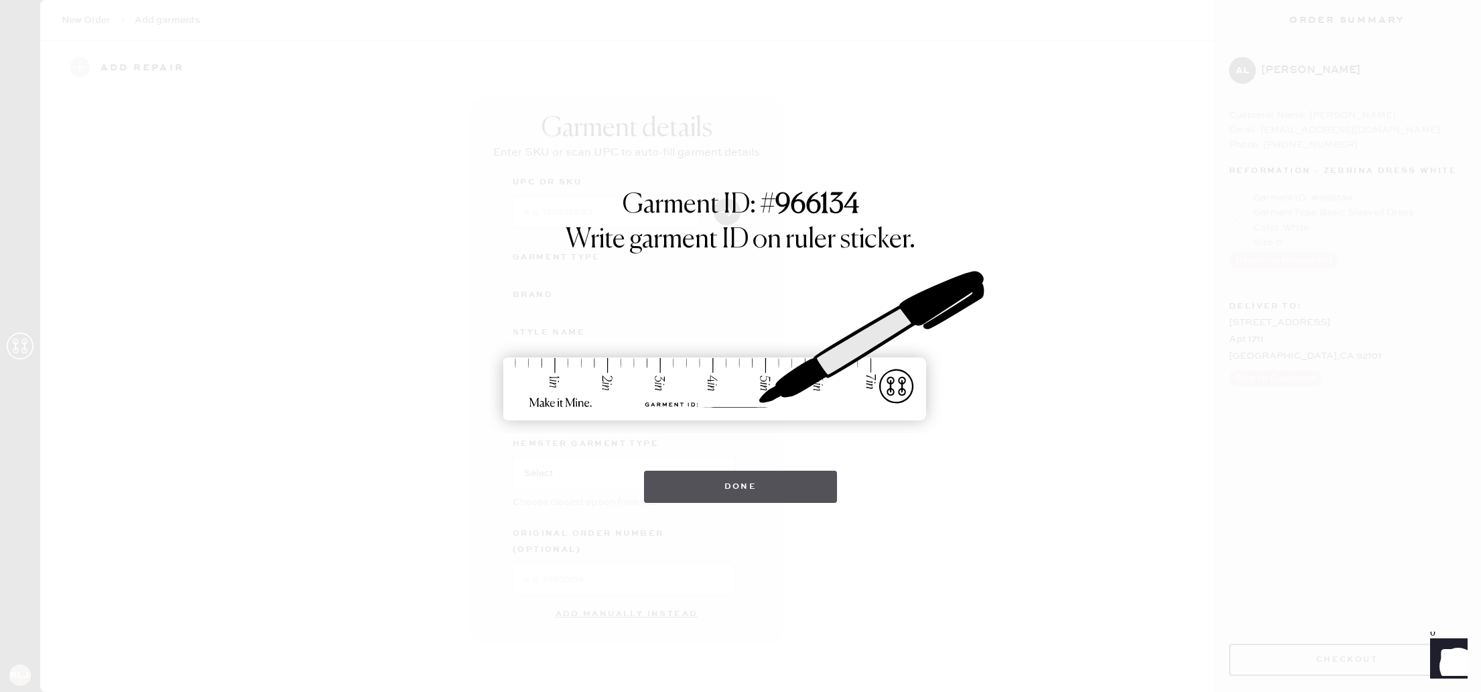
click at [779, 477] on button "Done" at bounding box center [741, 486] width 194 height 32
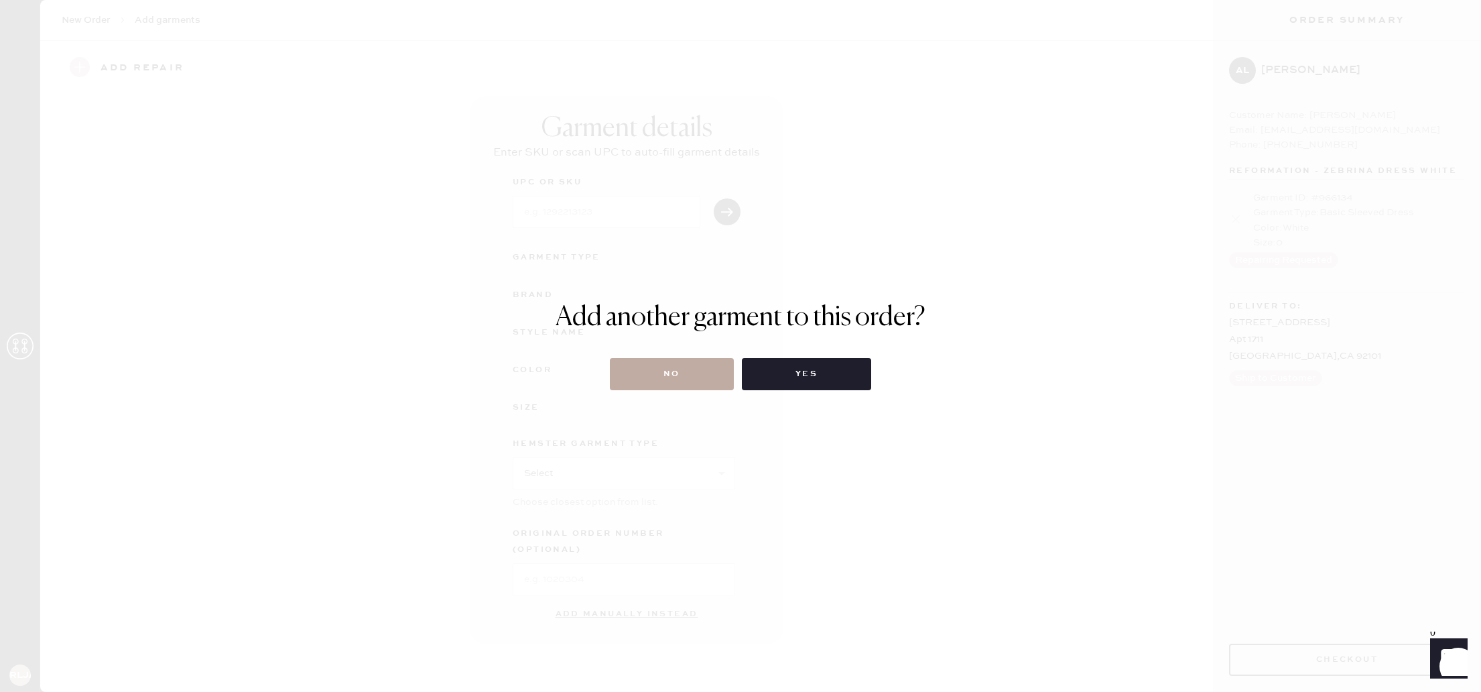
click at [697, 375] on button "No" at bounding box center [672, 374] width 124 height 32
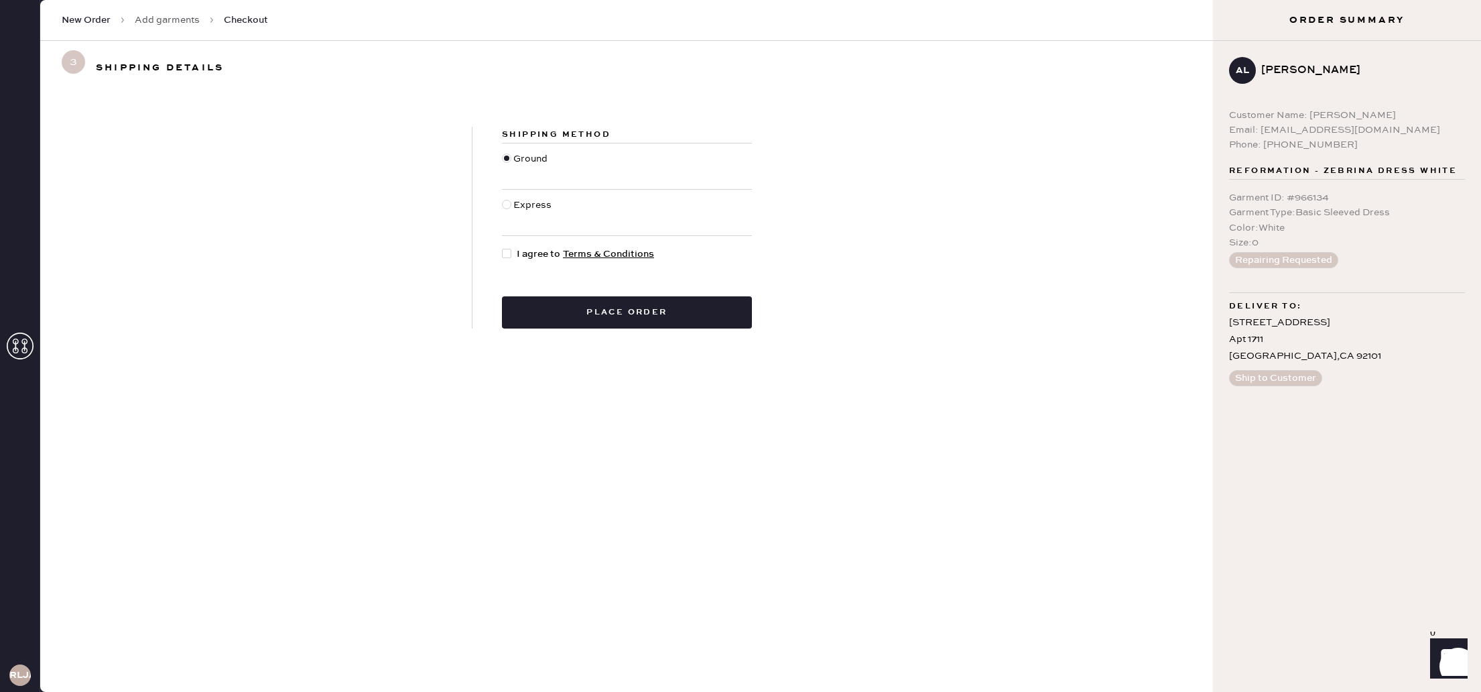
click at [507, 255] on div at bounding box center [506, 253] width 9 height 9
click at [503, 247] on input "I agree to Terms & Conditions" at bounding box center [502, 247] width 1 height 1
checkbox input "true"
click at [655, 316] on button "Place order" at bounding box center [627, 312] width 250 height 32
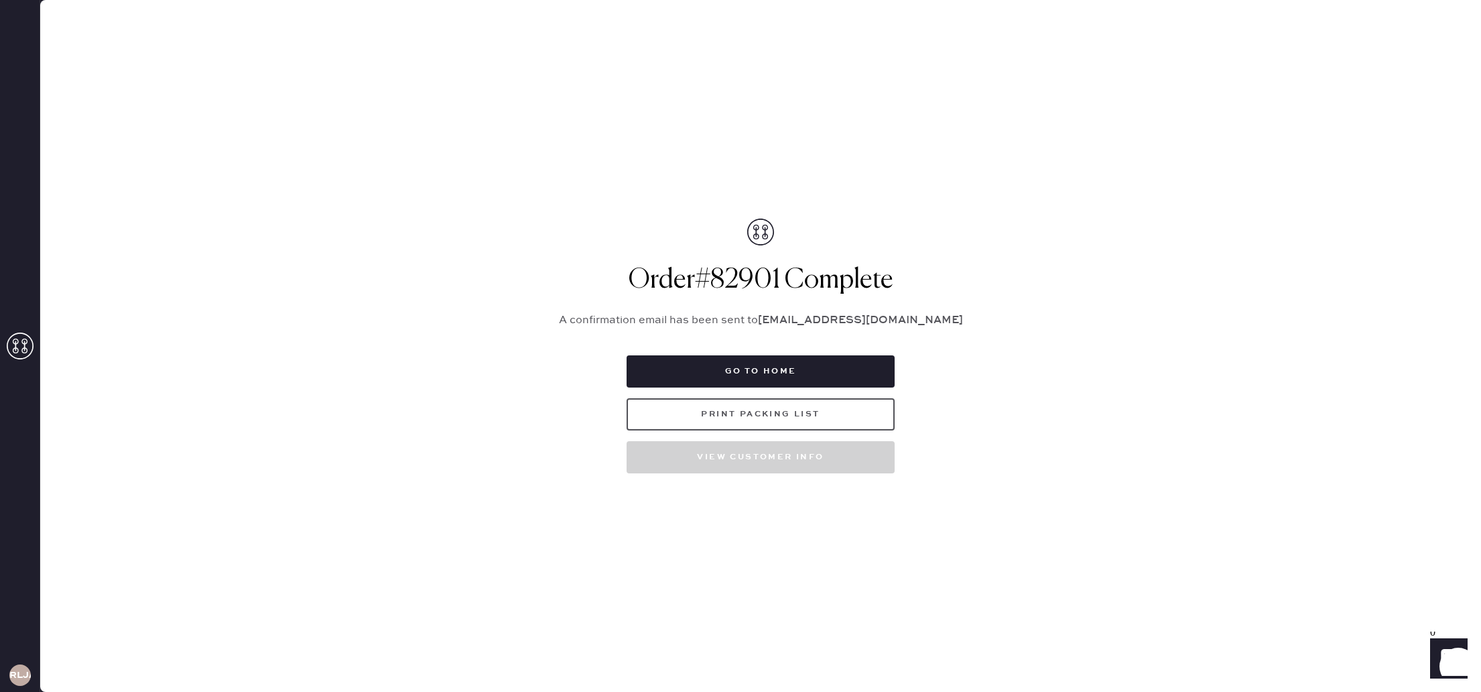
click at [802, 413] on button "Print Packing List" at bounding box center [761, 414] width 268 height 32
click at [21, 342] on icon at bounding box center [20, 345] width 27 height 27
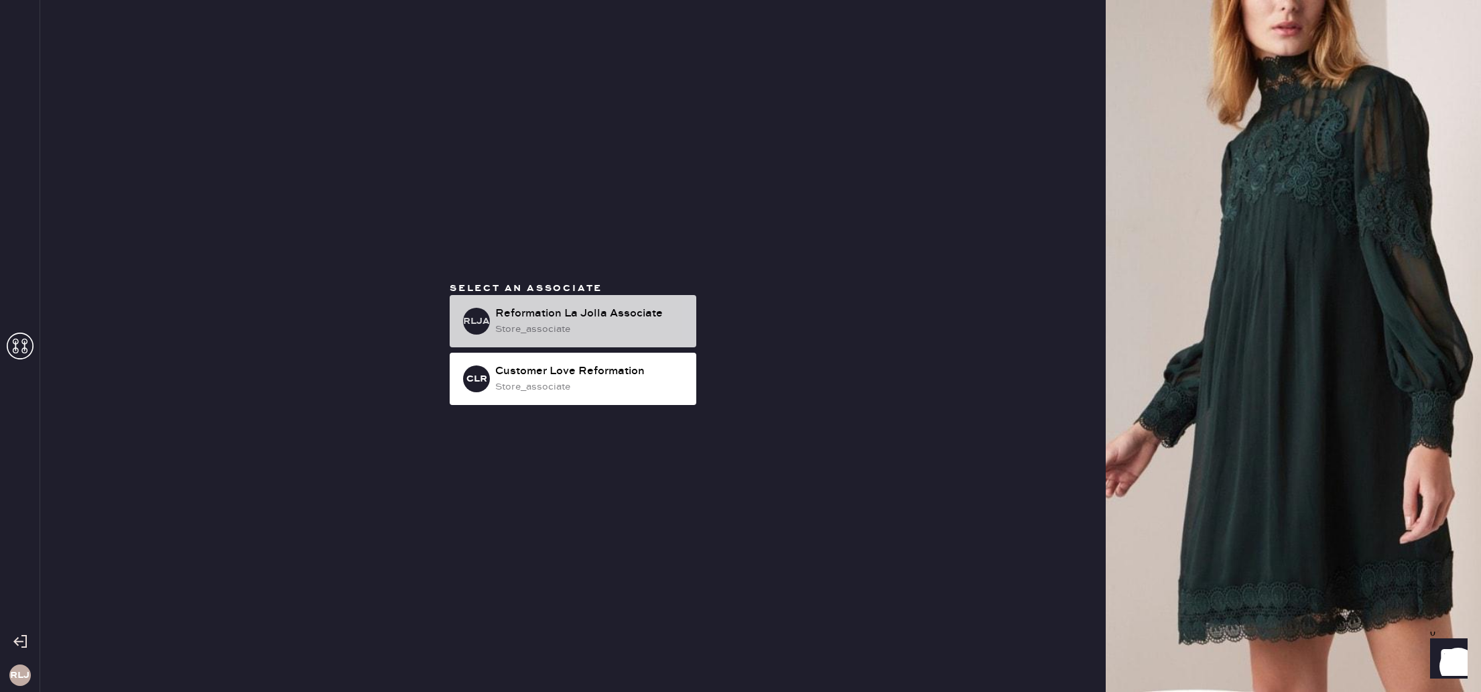
click at [578, 306] on div "Reformation La Jolla Associate" at bounding box center [590, 314] width 190 height 16
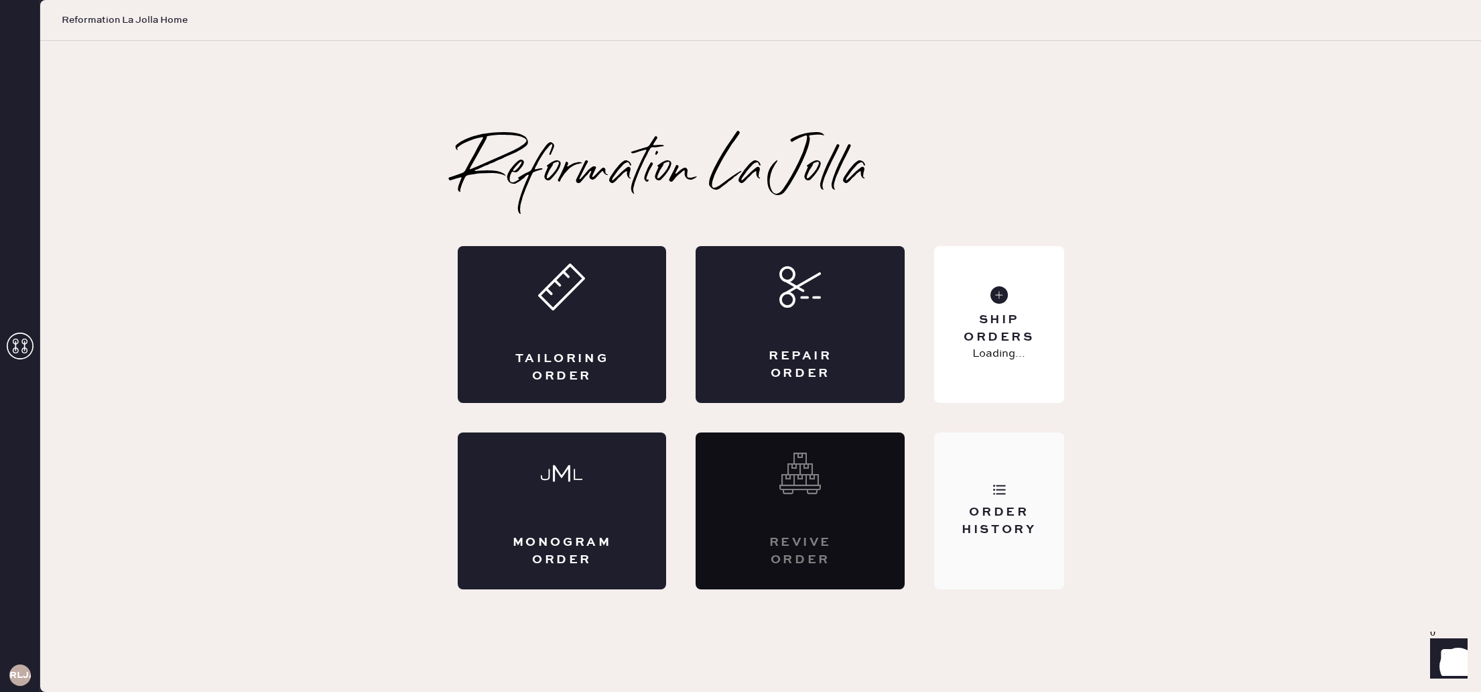
click at [1030, 507] on div "Order History" at bounding box center [999, 521] width 108 height 34
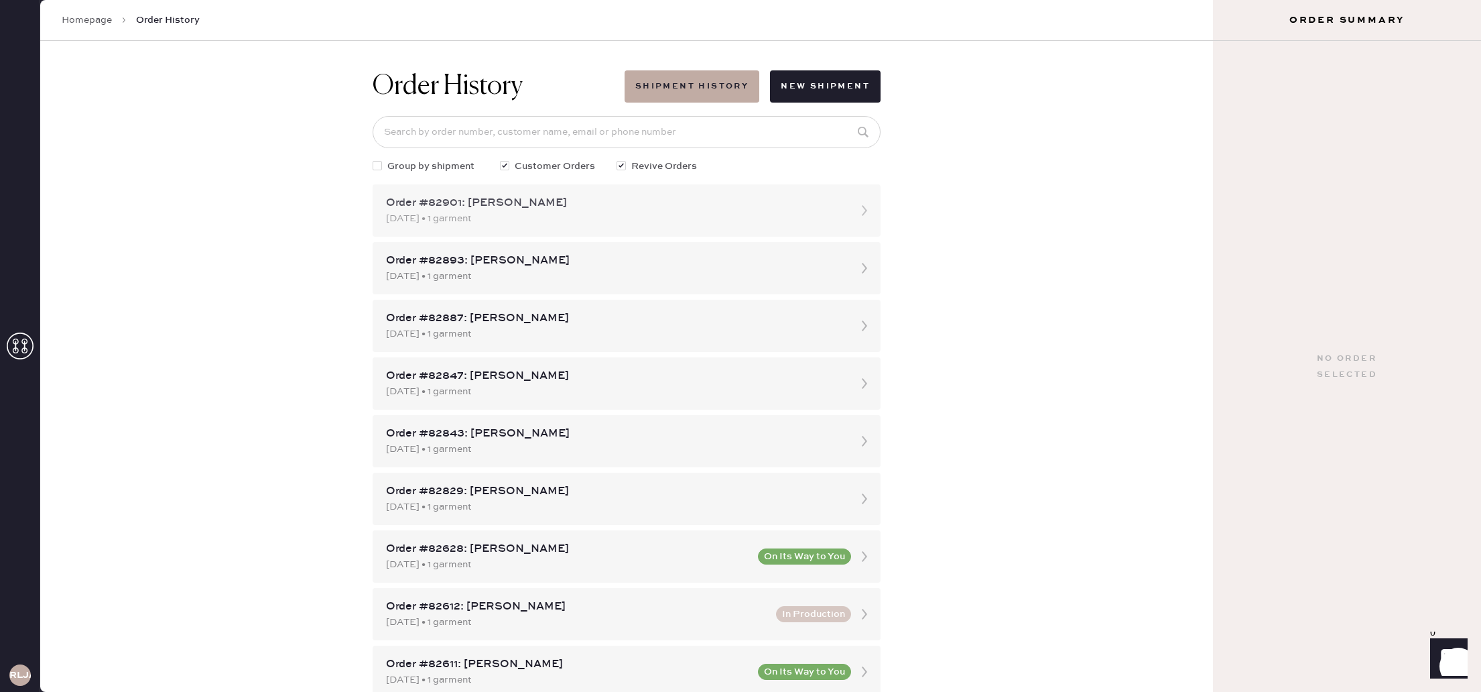
click at [597, 216] on div "[DATE] • 1 garment" at bounding box center [614, 218] width 457 height 15
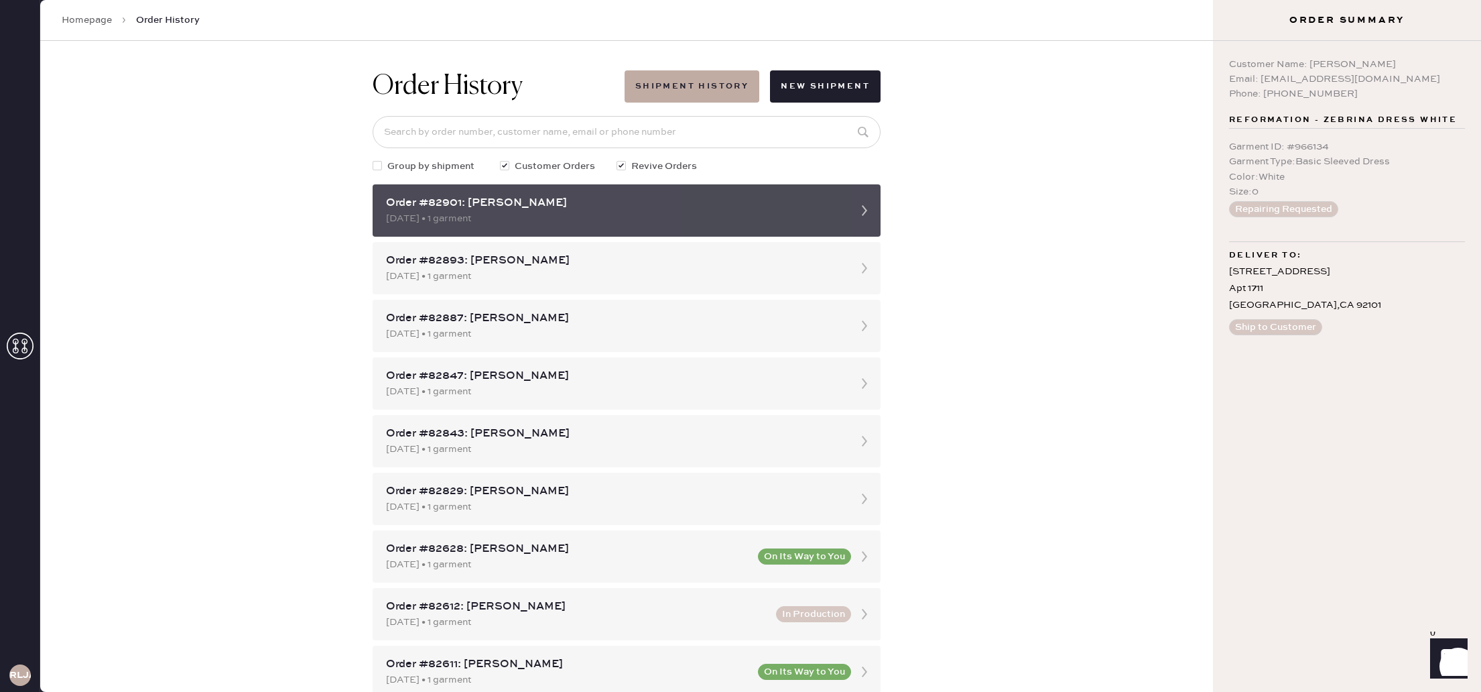
click at [599, 213] on div "[DATE] • 1 garment" at bounding box center [614, 218] width 457 height 15
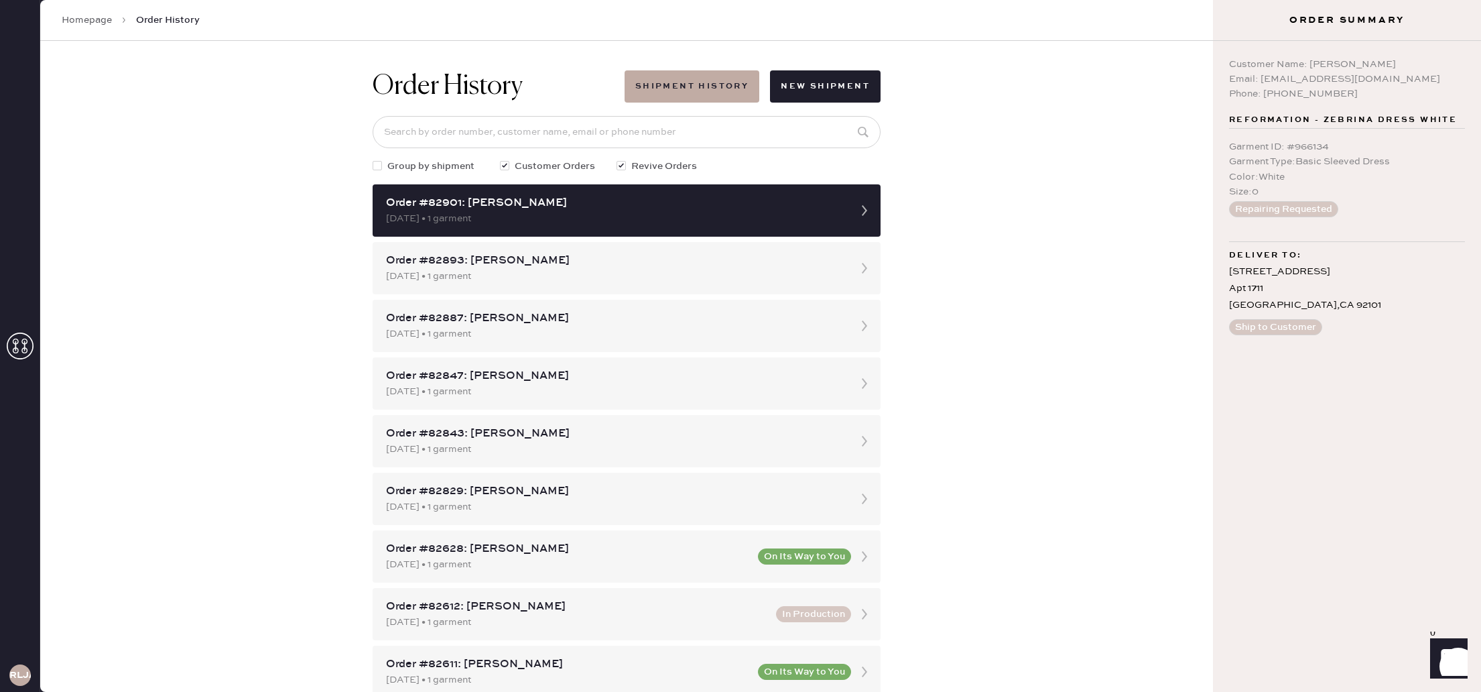
click at [21, 347] on icon at bounding box center [20, 345] width 27 height 27
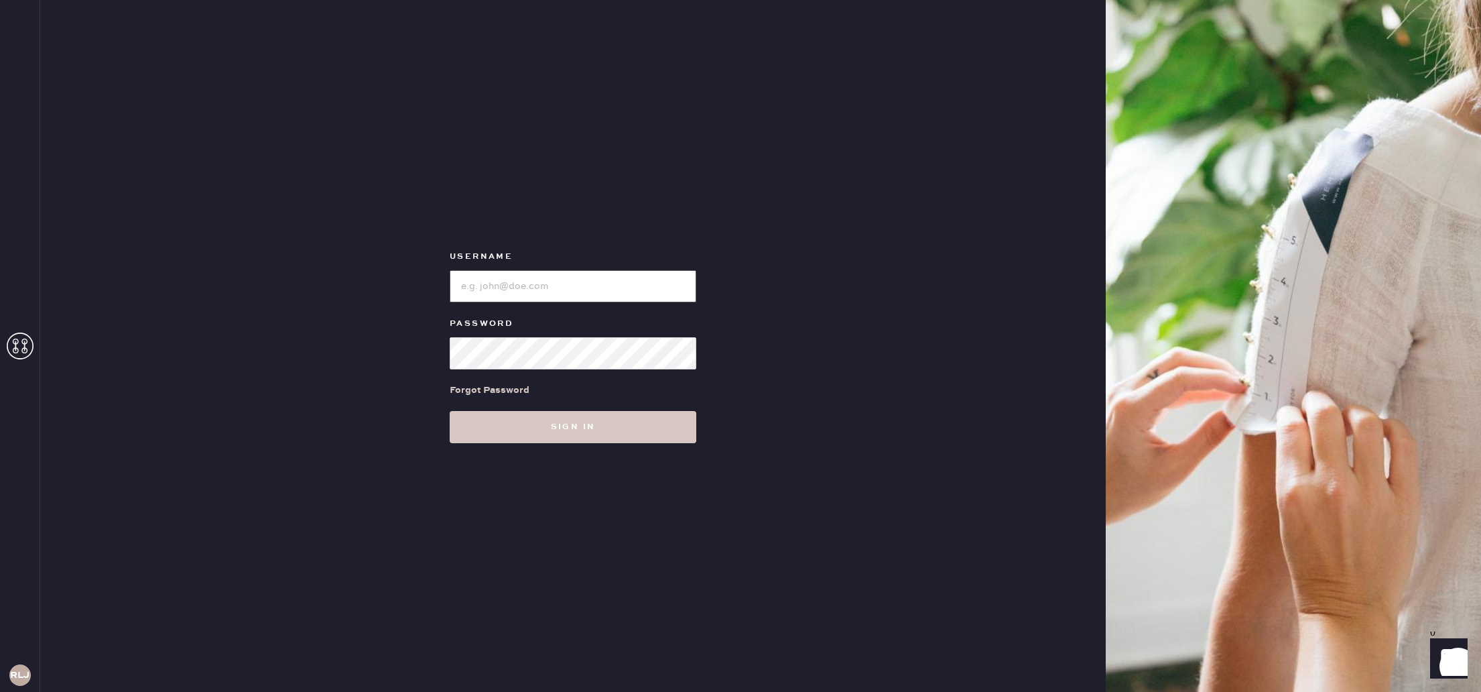
type input "reformationlajolla"
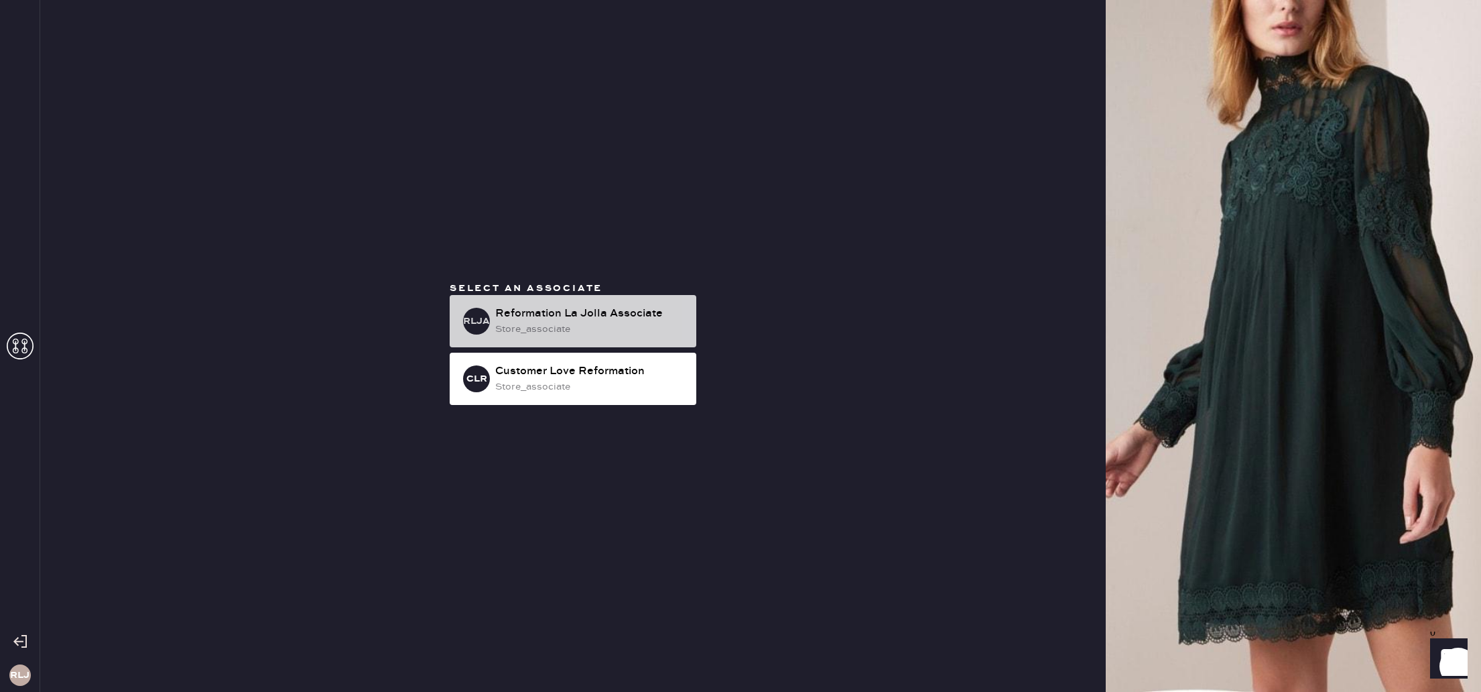
click at [585, 337] on div "RLJA Reformation La Jolla Associate store_associate" at bounding box center [573, 321] width 247 height 52
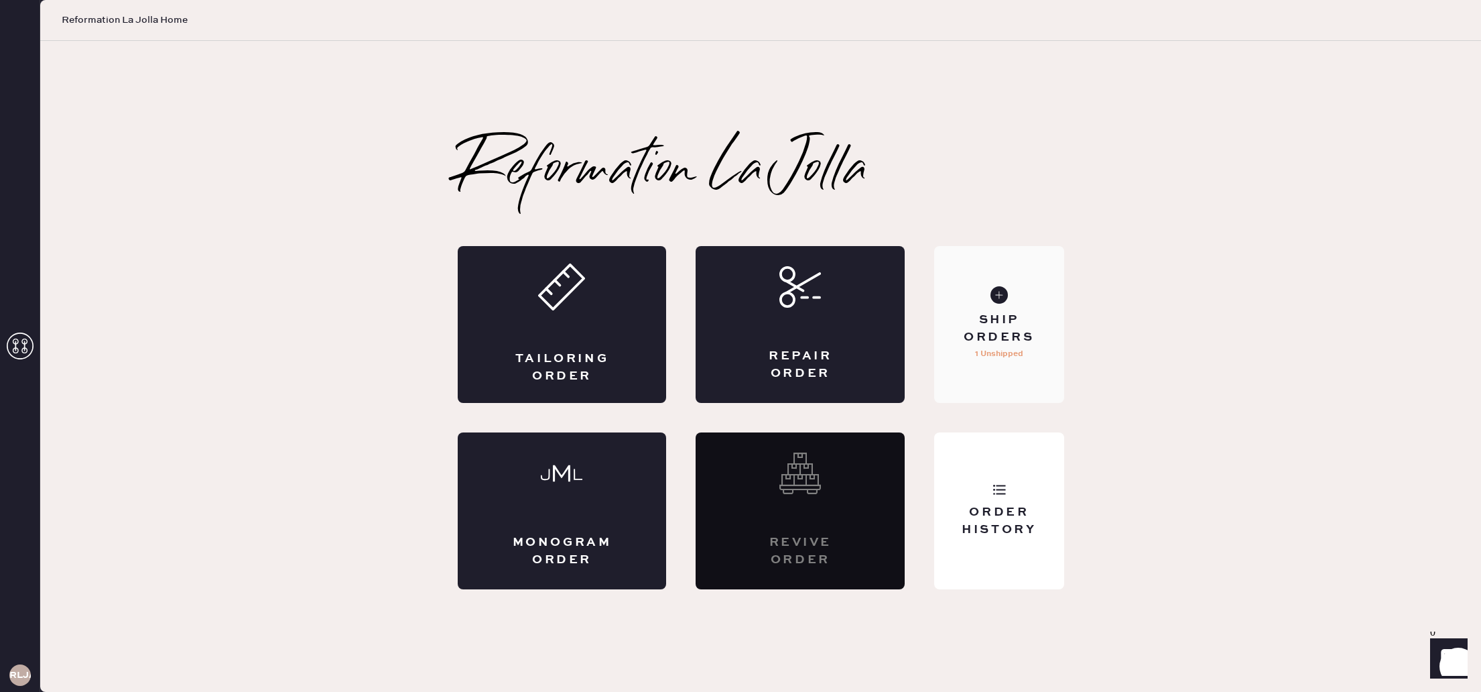
click at [1023, 366] on div "Ship Orders 1 Unshipped" at bounding box center [998, 324] width 129 height 157
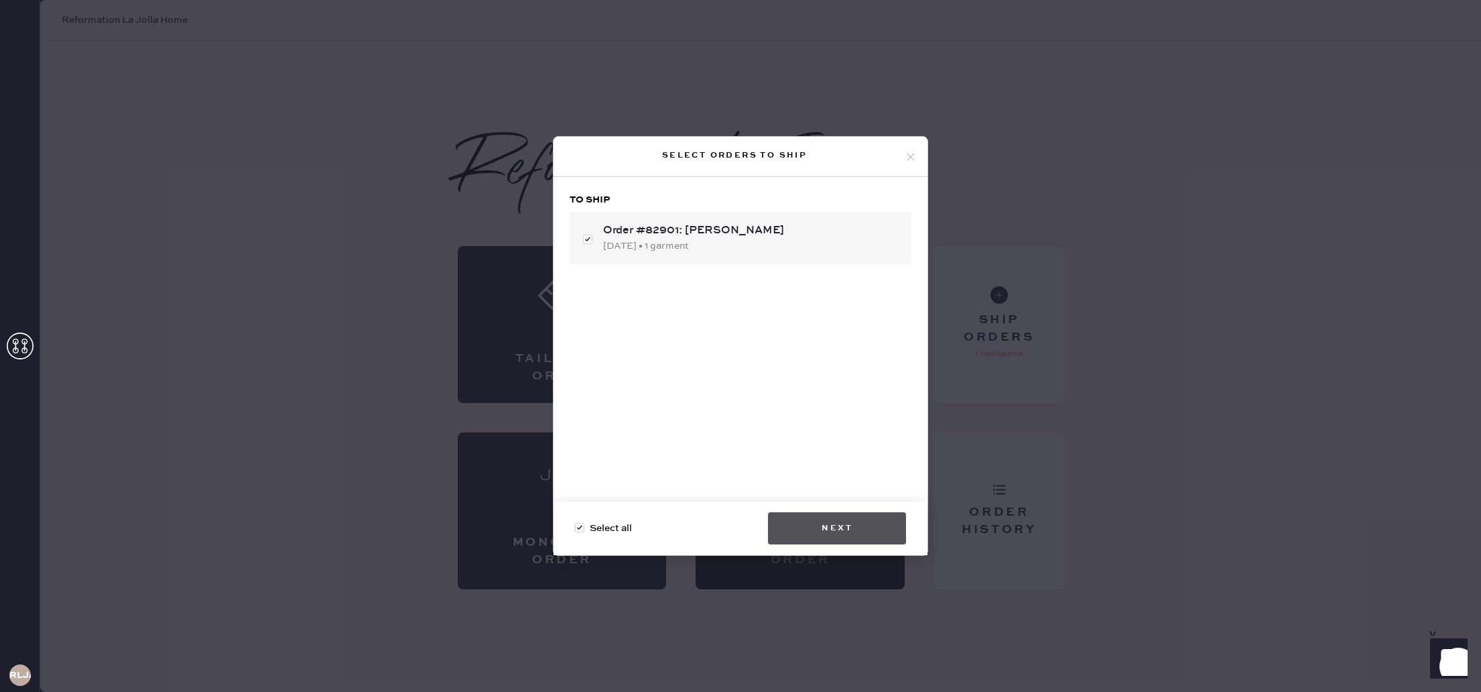
click at [880, 526] on button "Next" at bounding box center [837, 528] width 138 height 32
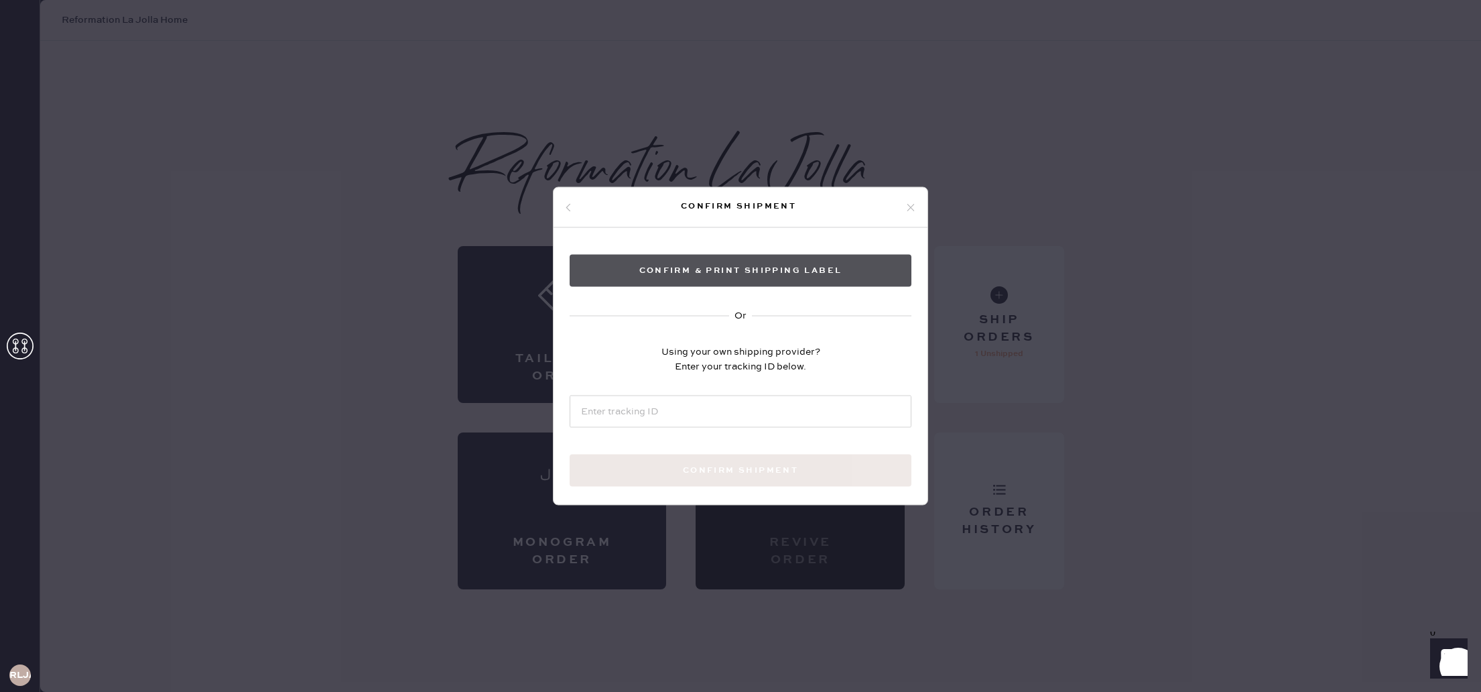
click at [753, 272] on button "Confirm & Print shipping label" at bounding box center [741, 271] width 342 height 32
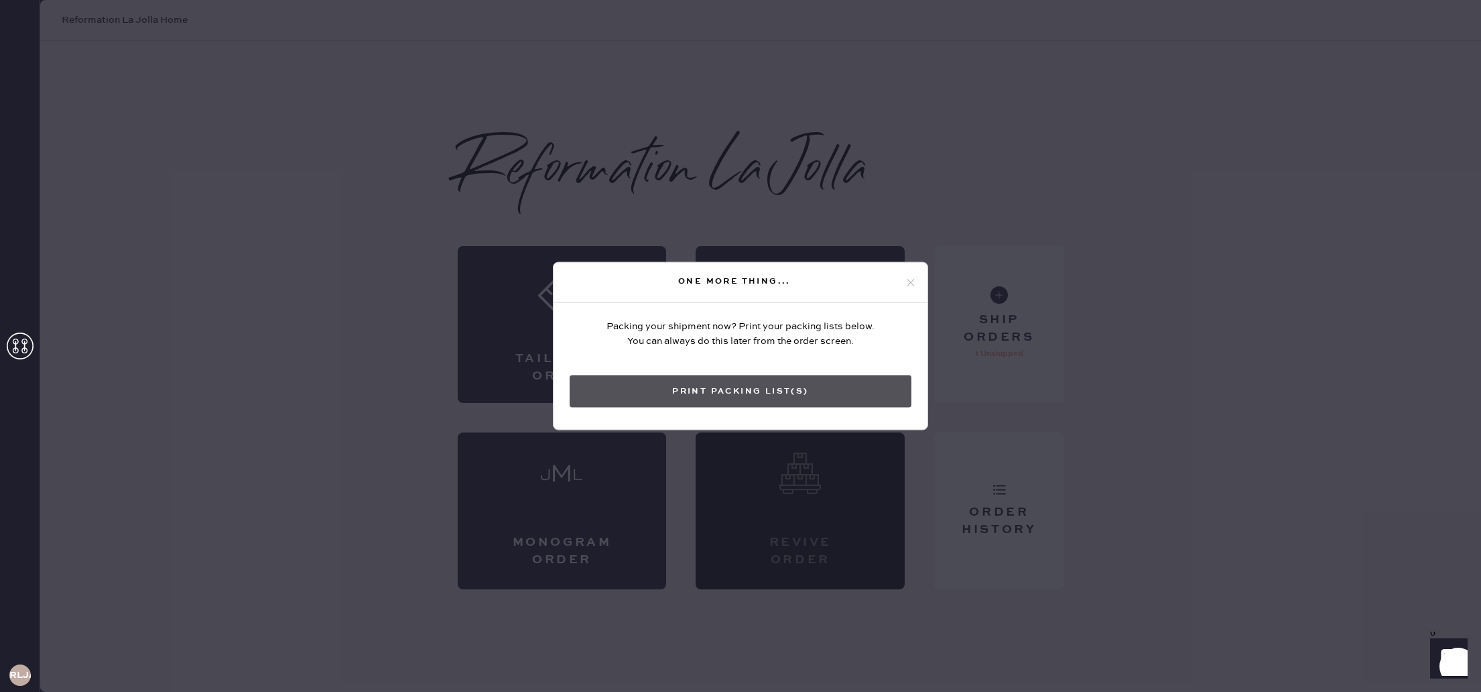
click at [747, 390] on button "Print Packing List(s)" at bounding box center [741, 391] width 342 height 32
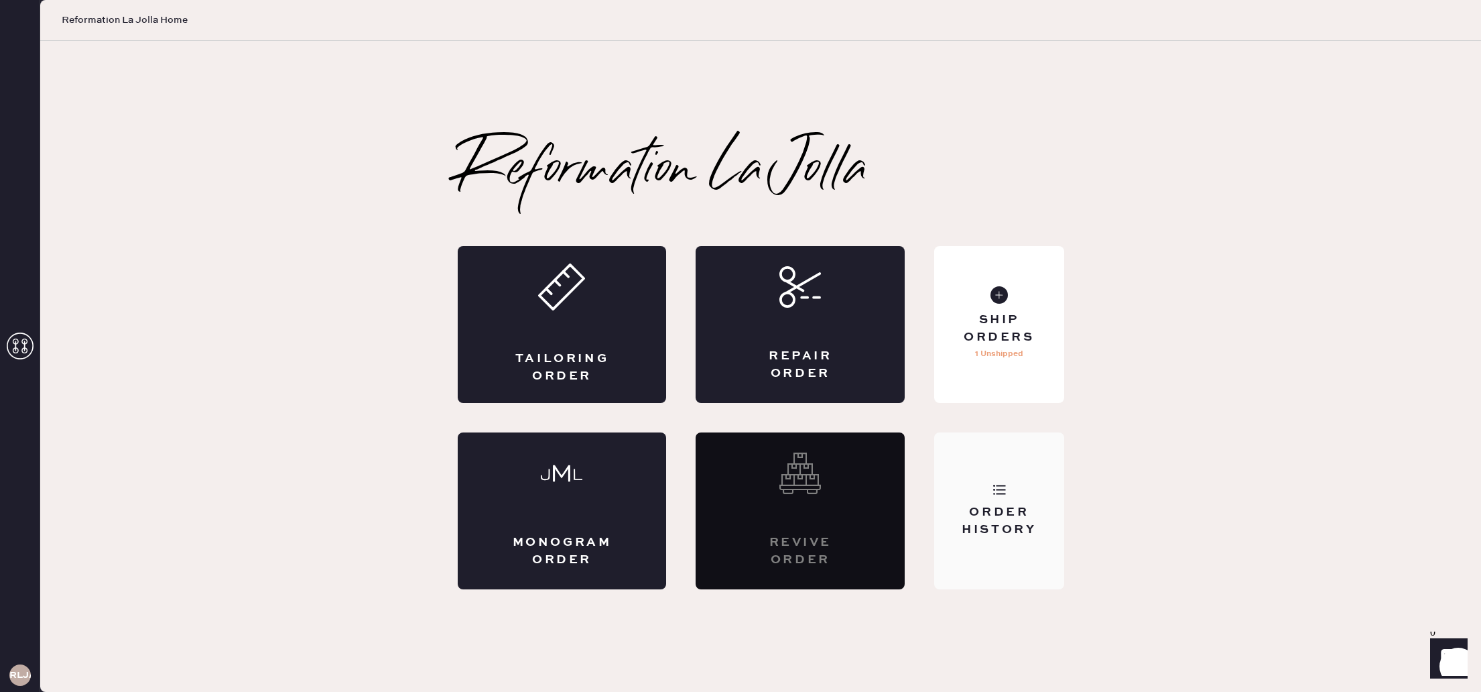
click at [967, 442] on div "Order History" at bounding box center [998, 510] width 129 height 157
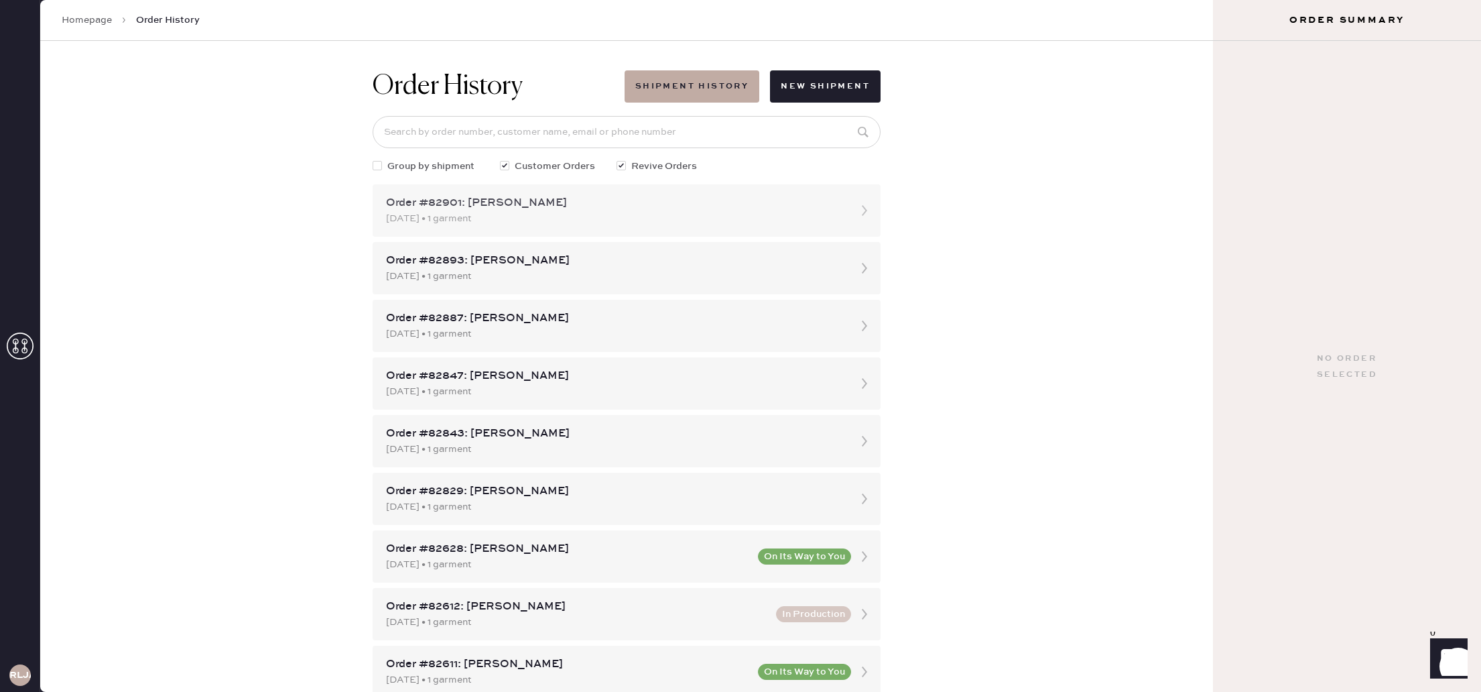
click at [671, 218] on div "[DATE] • 1 garment" at bounding box center [614, 218] width 457 height 15
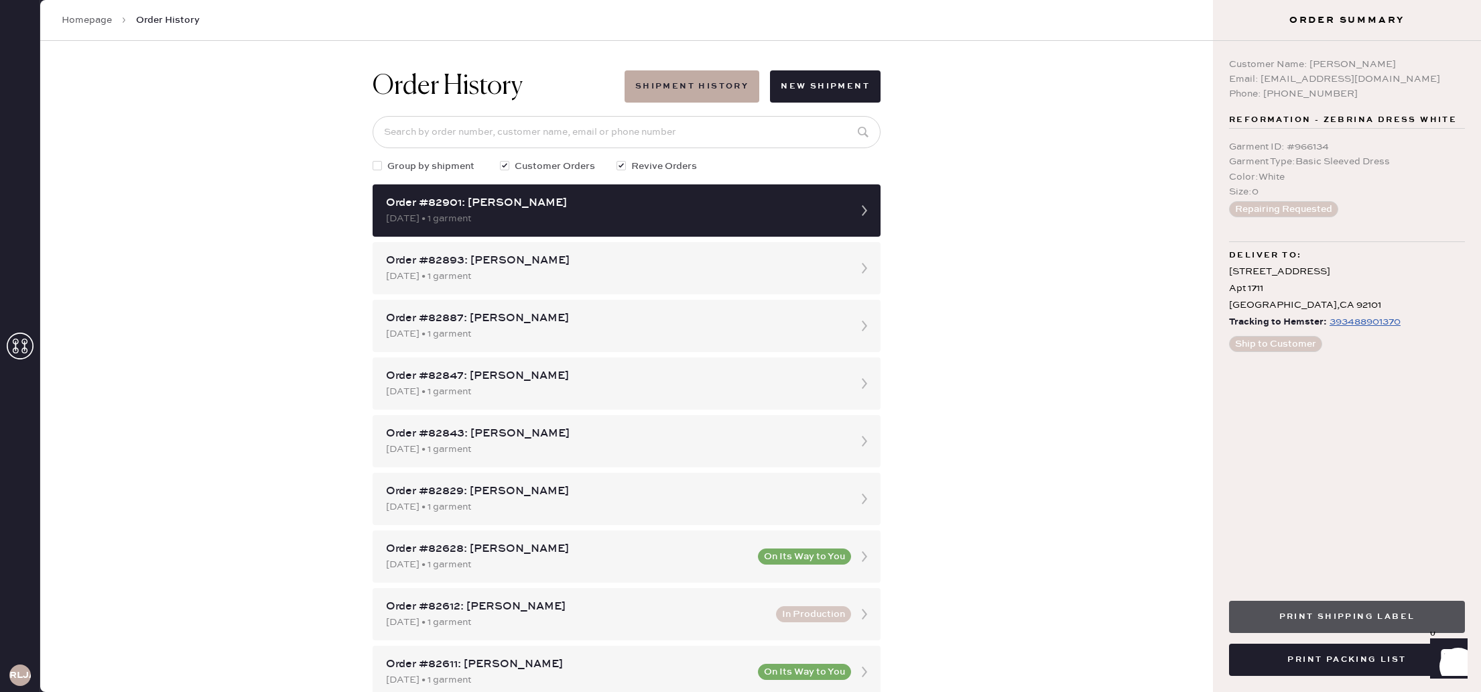
click at [1356, 616] on button "Print Shipping Label" at bounding box center [1347, 616] width 236 height 32
